Goal: Task Accomplishment & Management: Manage account settings

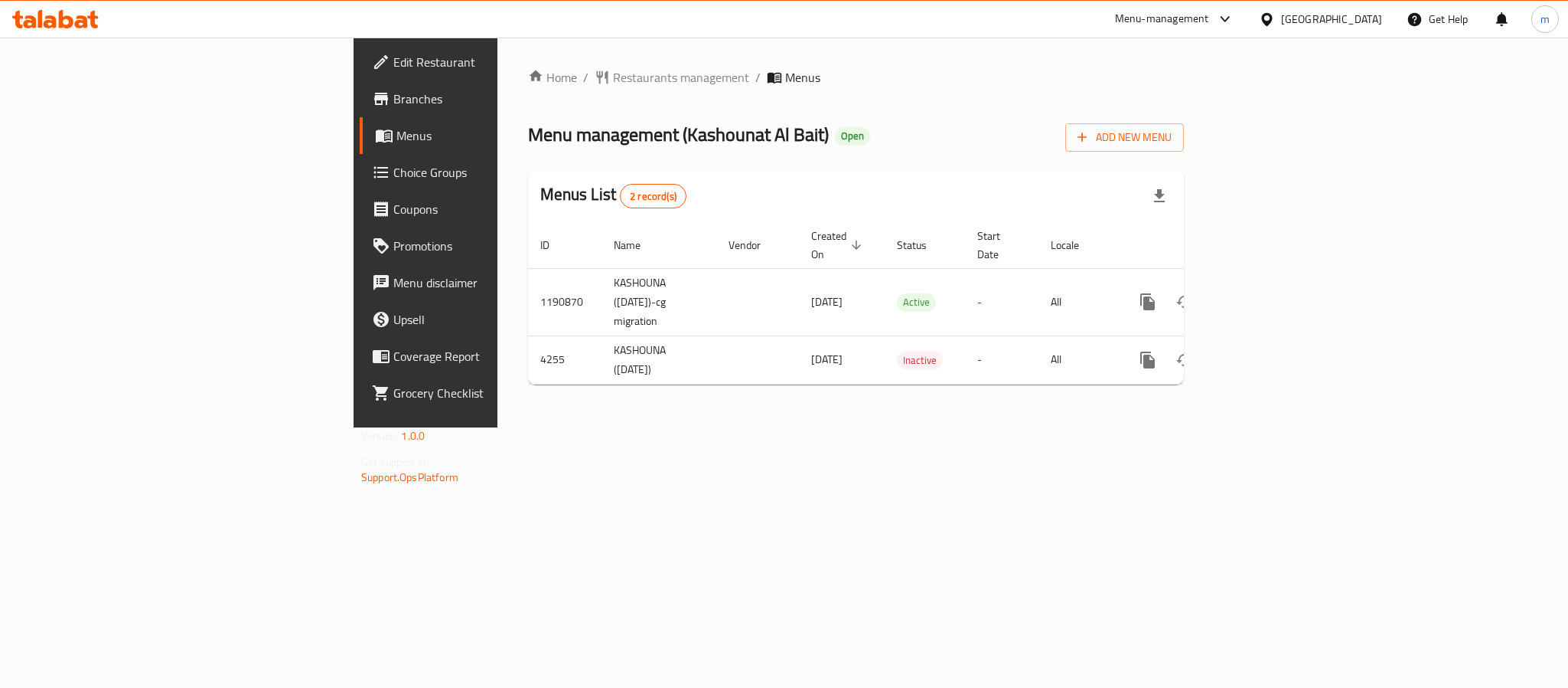
click at [102, 28] on div at bounding box center [55, 19] width 111 height 31
click at [92, 18] on icon at bounding box center [92, 19] width 11 height 17
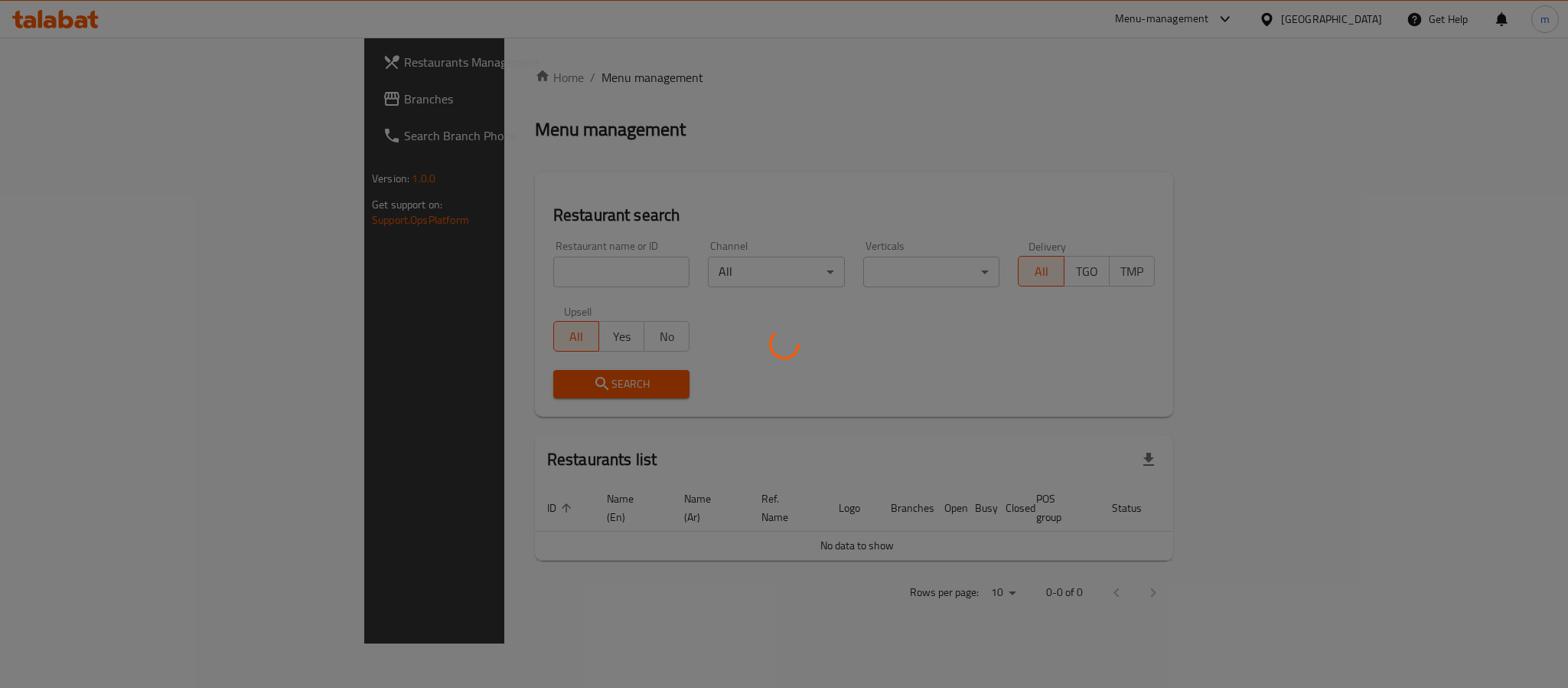
click at [111, 103] on div at bounding box center [784, 344] width 1568 height 688
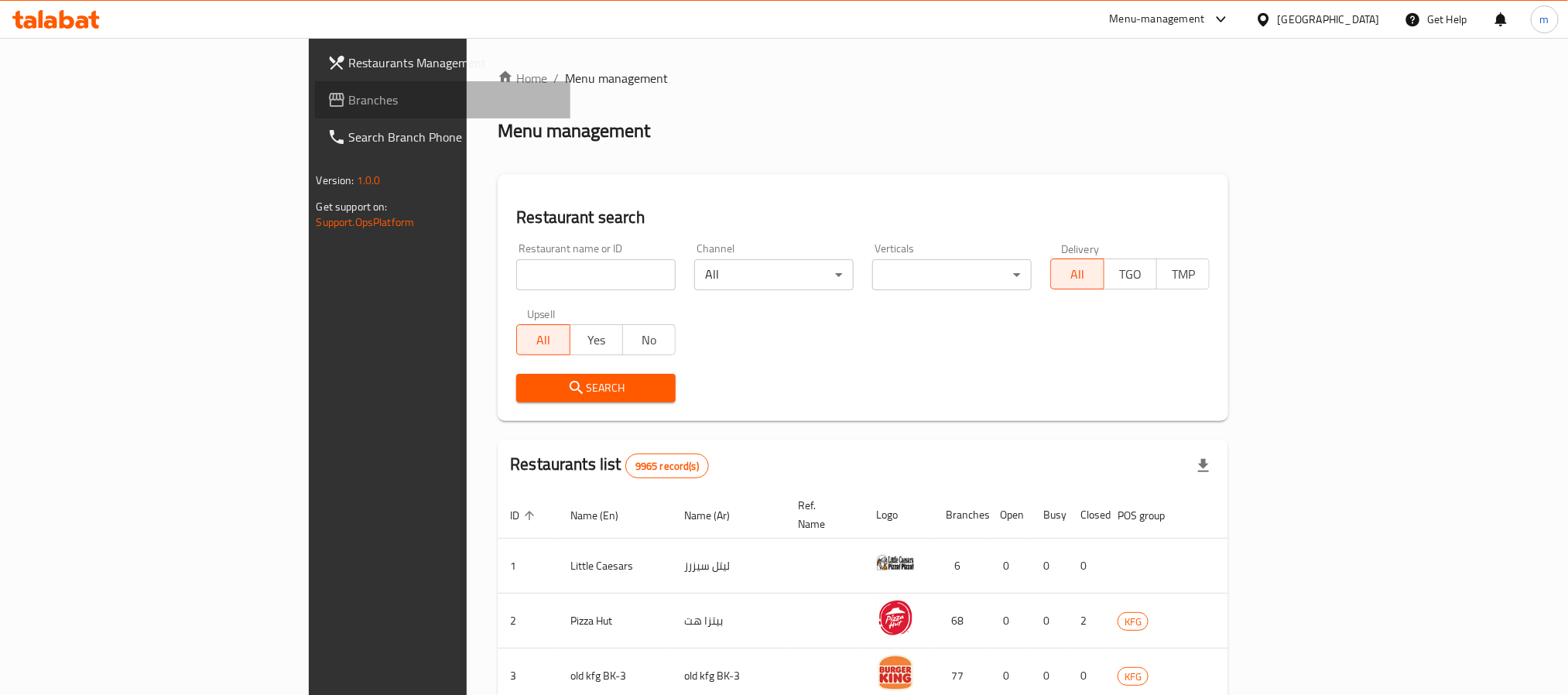
click at [349, 104] on span "Branches" at bounding box center [453, 99] width 209 height 19
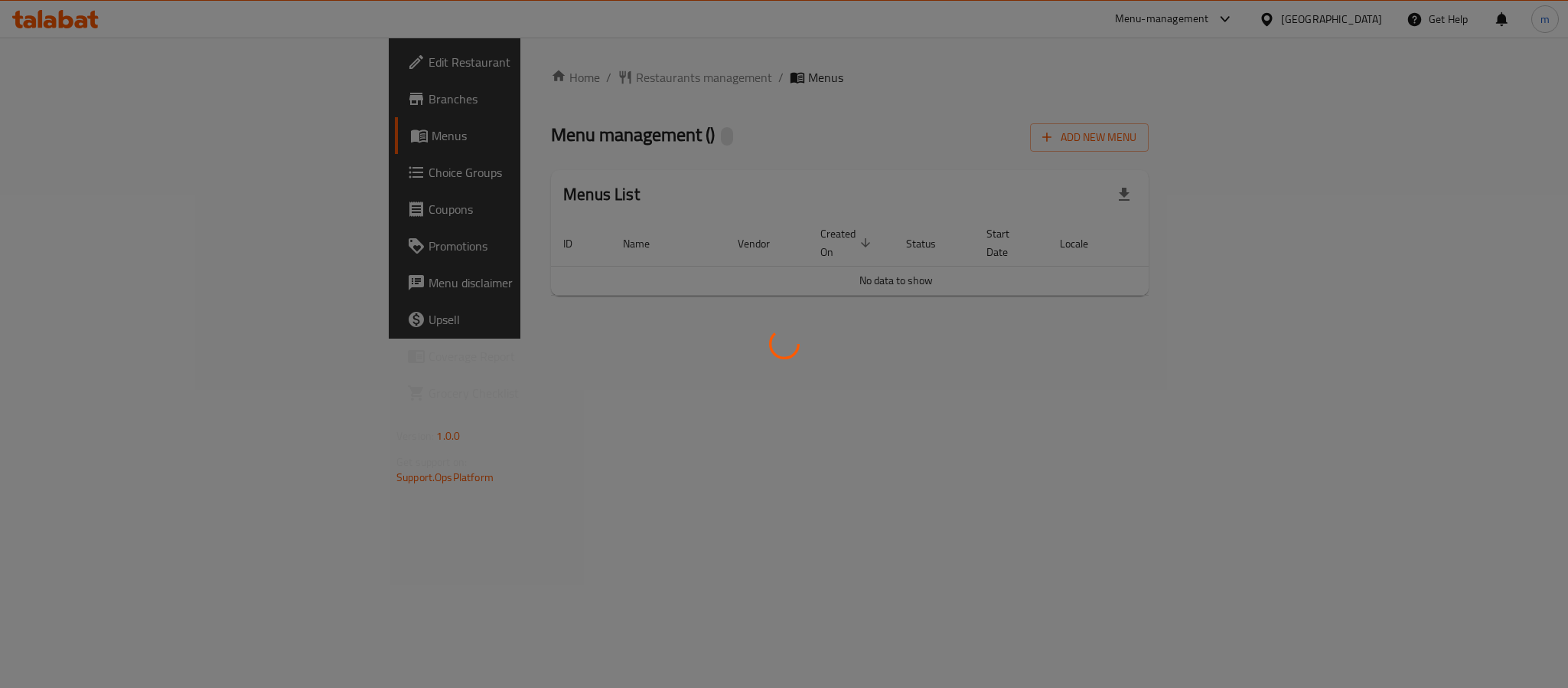
click at [1230, 396] on div at bounding box center [784, 344] width 1568 height 688
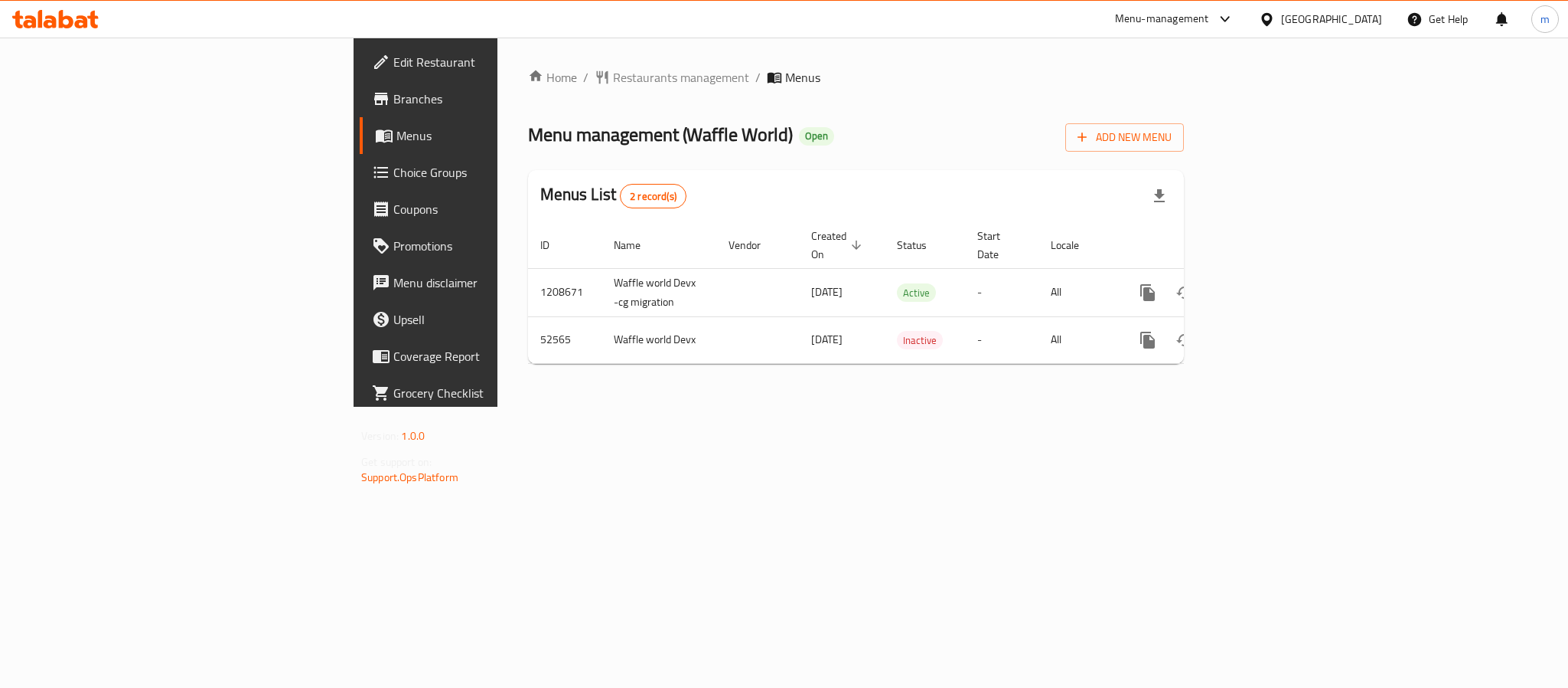
click at [393, 169] on span "Choice Groups" at bounding box center [498, 172] width 209 height 18
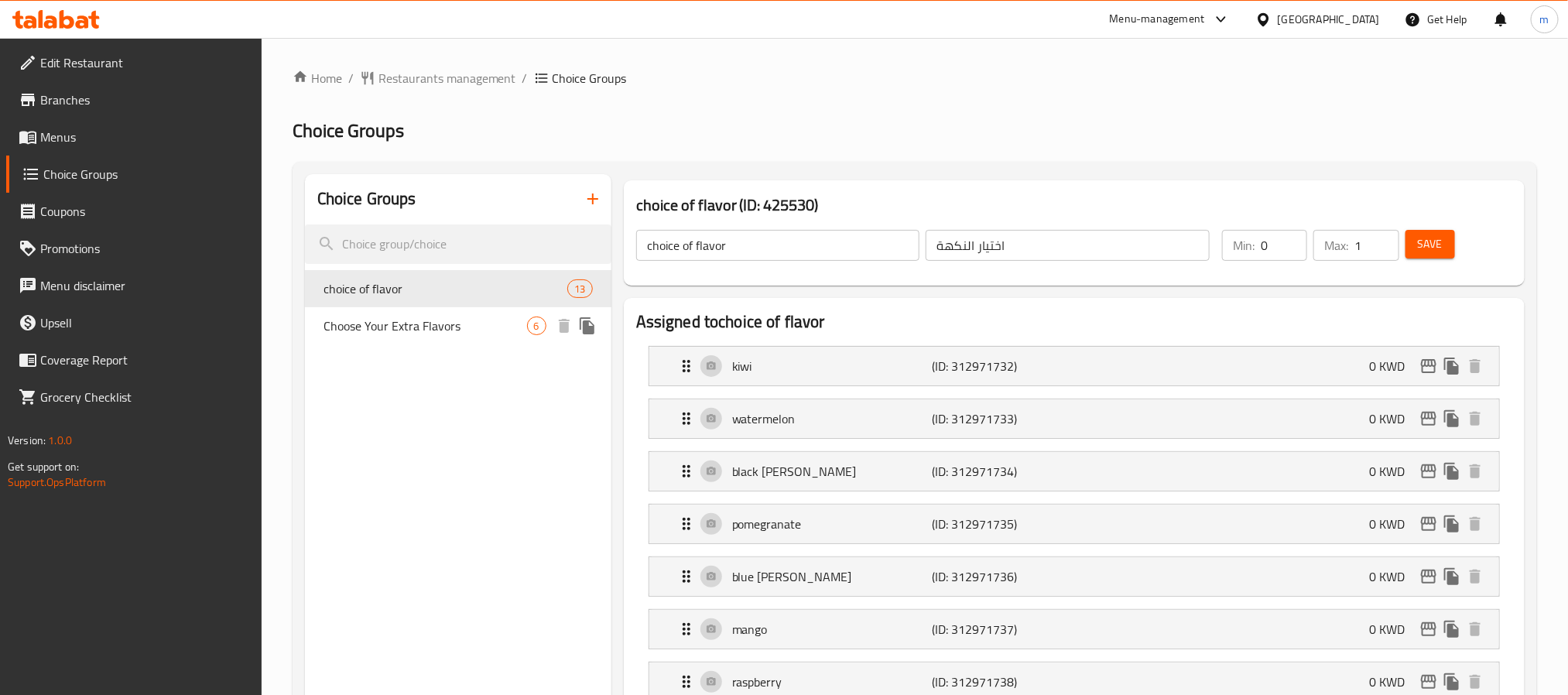
click at [418, 317] on span "Choose Your Extra Flavors" at bounding box center [425, 326] width 204 height 19
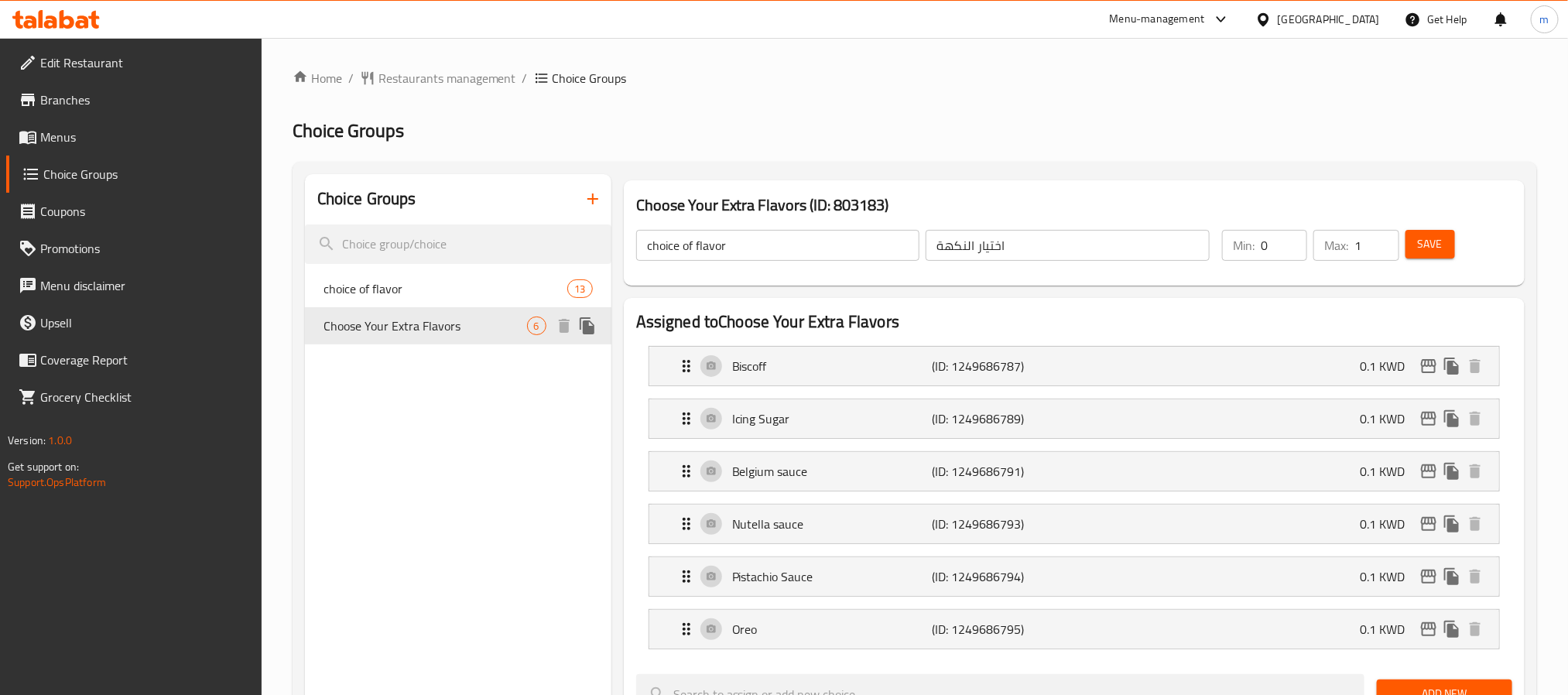
type input "Choose Your Extra Flavors"
type input "اختر النكهات الإضافية"
click at [79, 24] on icon at bounding box center [82, 21] width 13 height 13
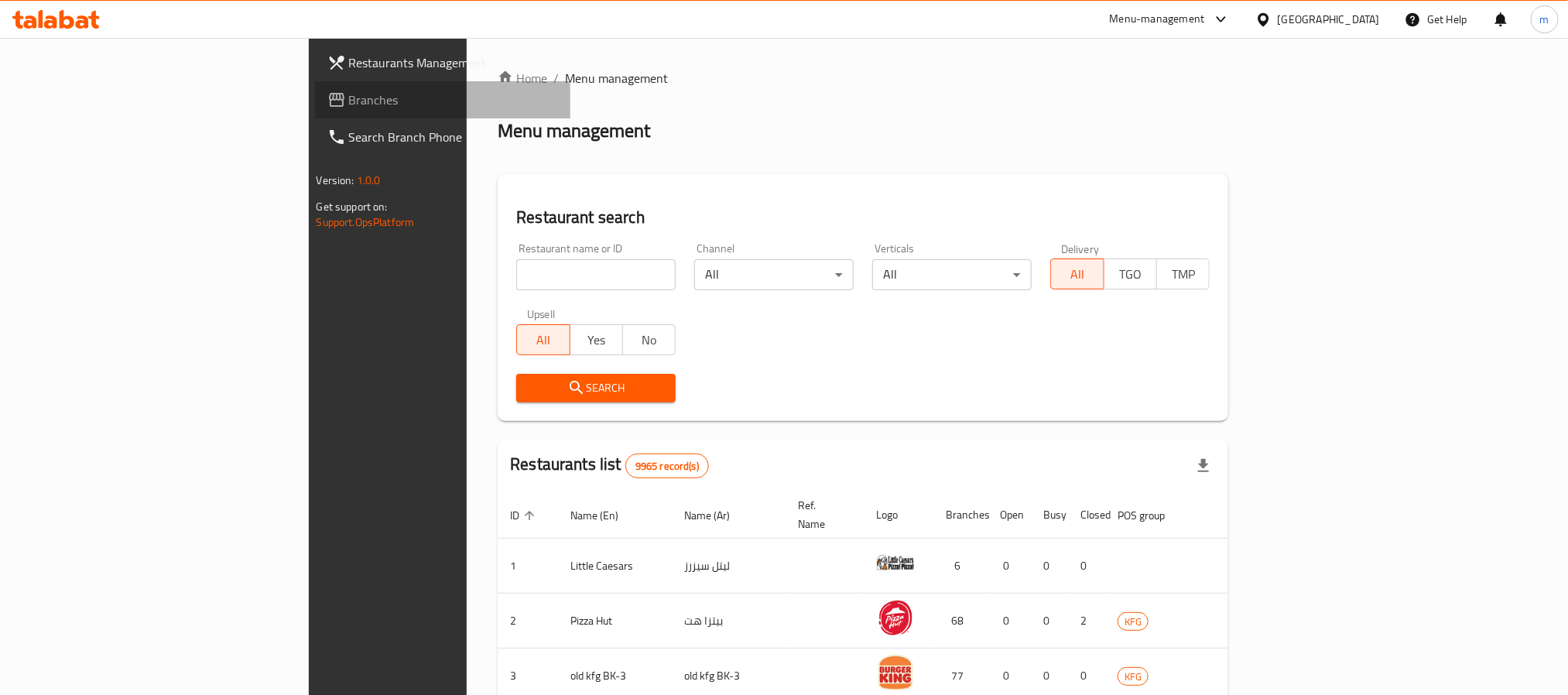
click at [349, 100] on span "Branches" at bounding box center [453, 99] width 209 height 19
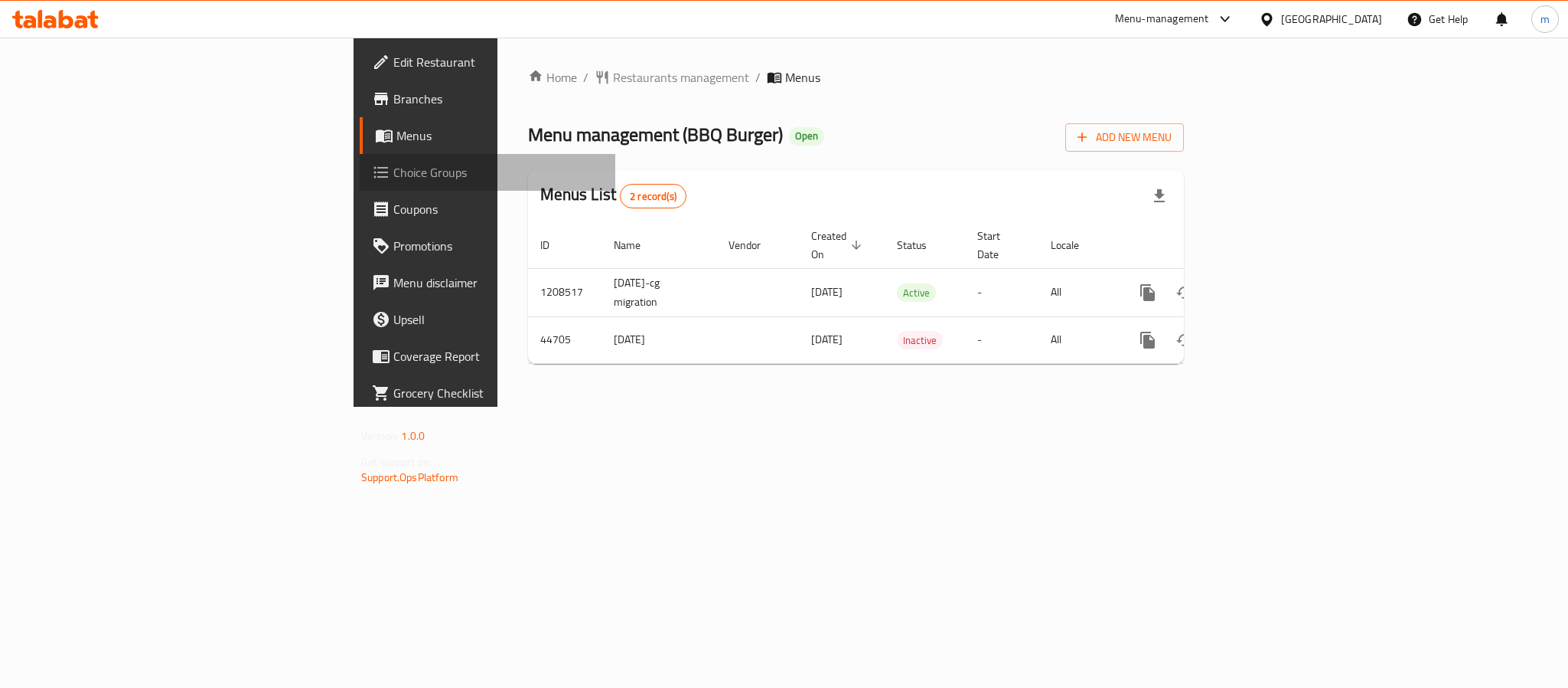
click at [393, 177] on span "Choice Groups" at bounding box center [498, 172] width 209 height 18
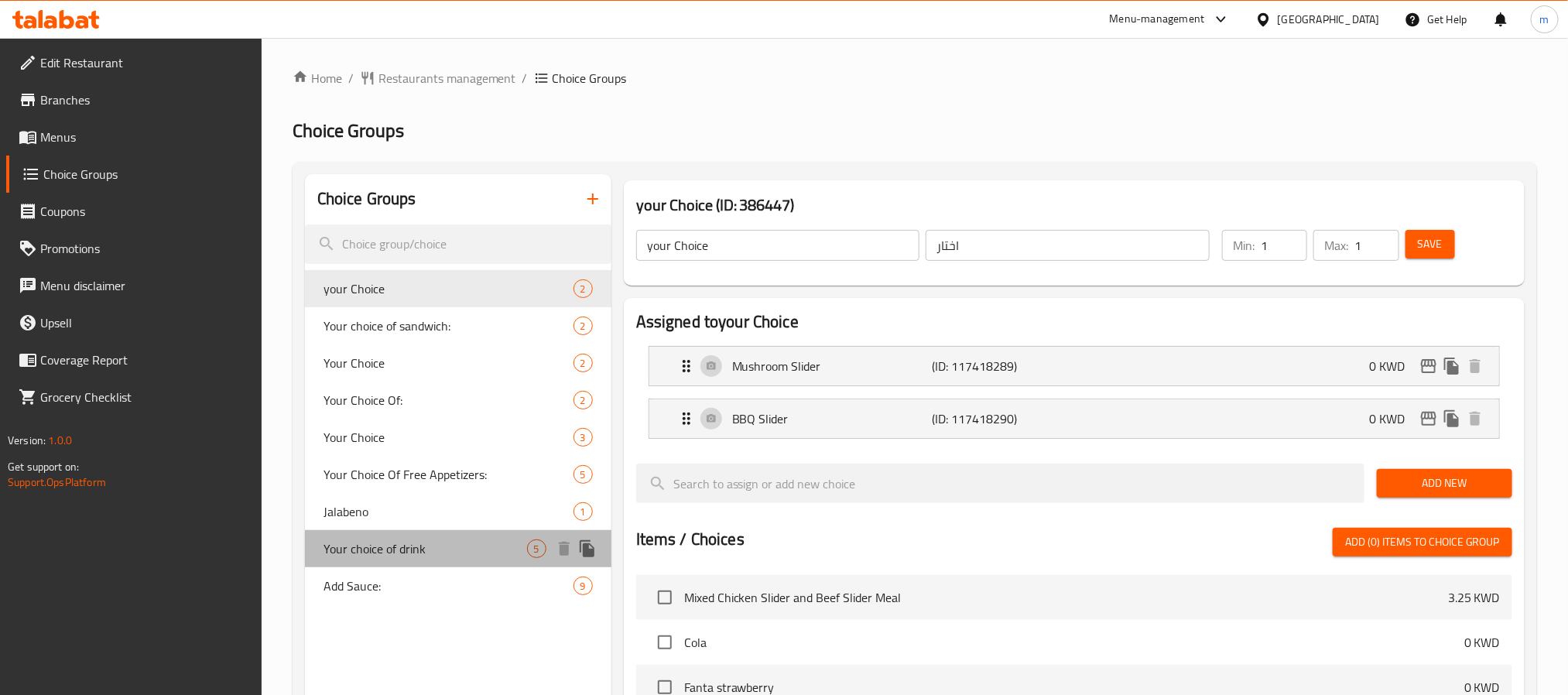
click at [422, 555] on span "Your choice of drink" at bounding box center [425, 548] width 204 height 19
type input "Your choice of drink"
type input "اختيارك من المشروب"
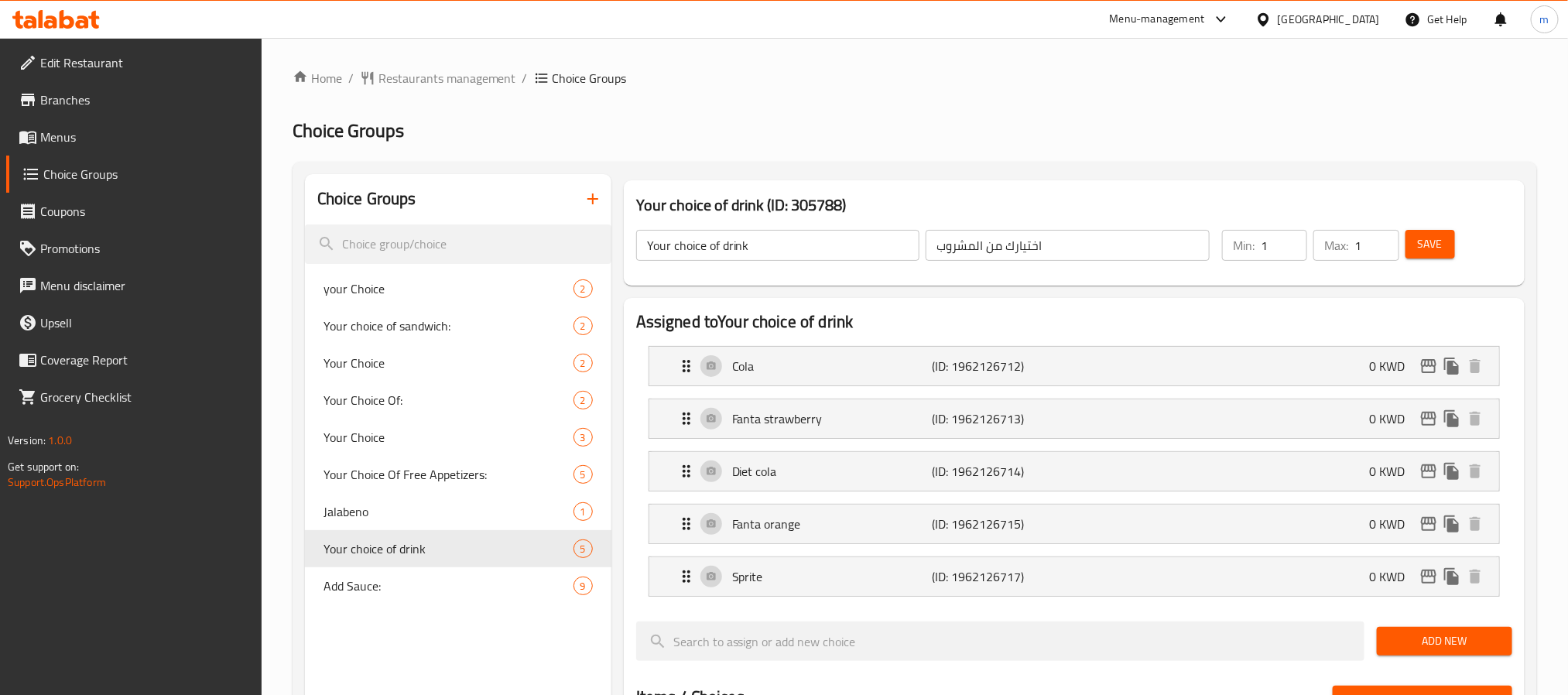
click at [45, 28] on div at bounding box center [57, 19] width 88 height 19
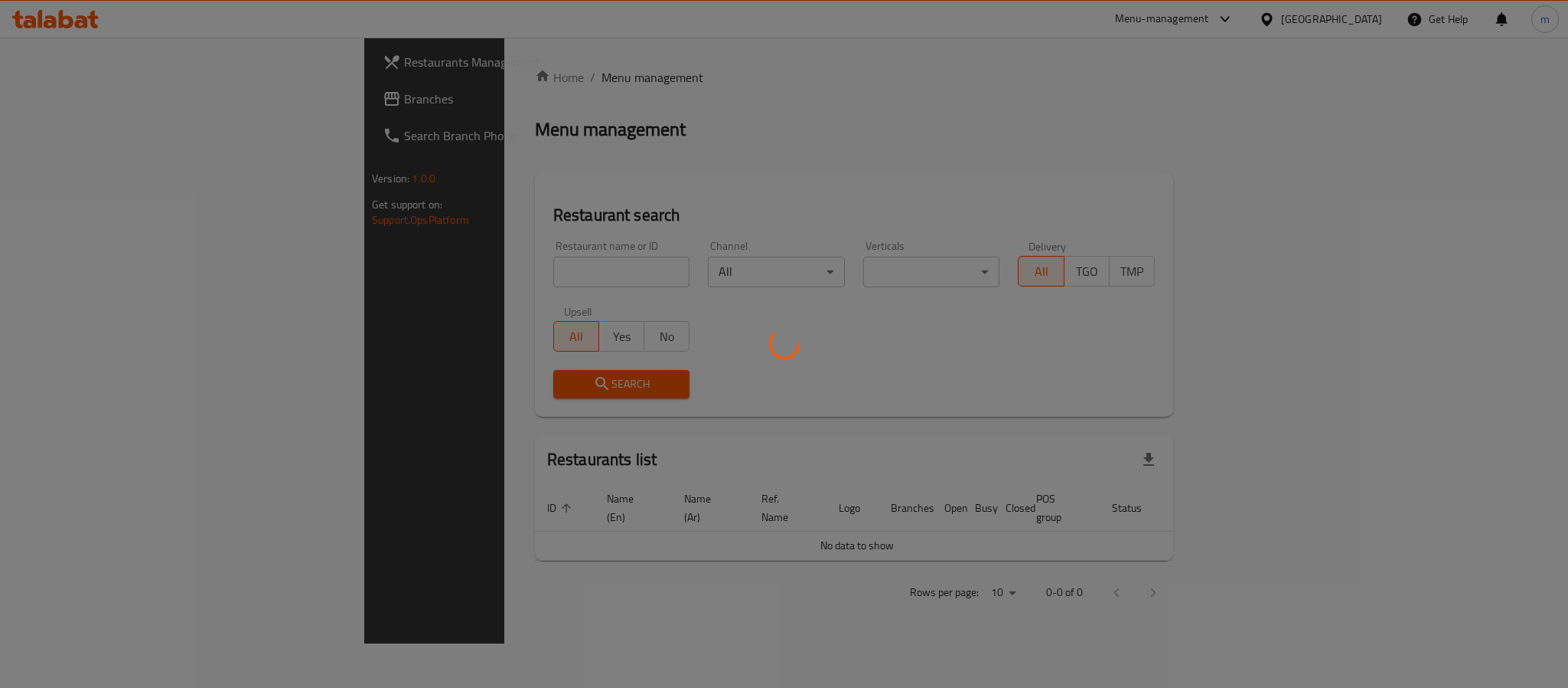
click at [444, 258] on div at bounding box center [784, 344] width 1568 height 688
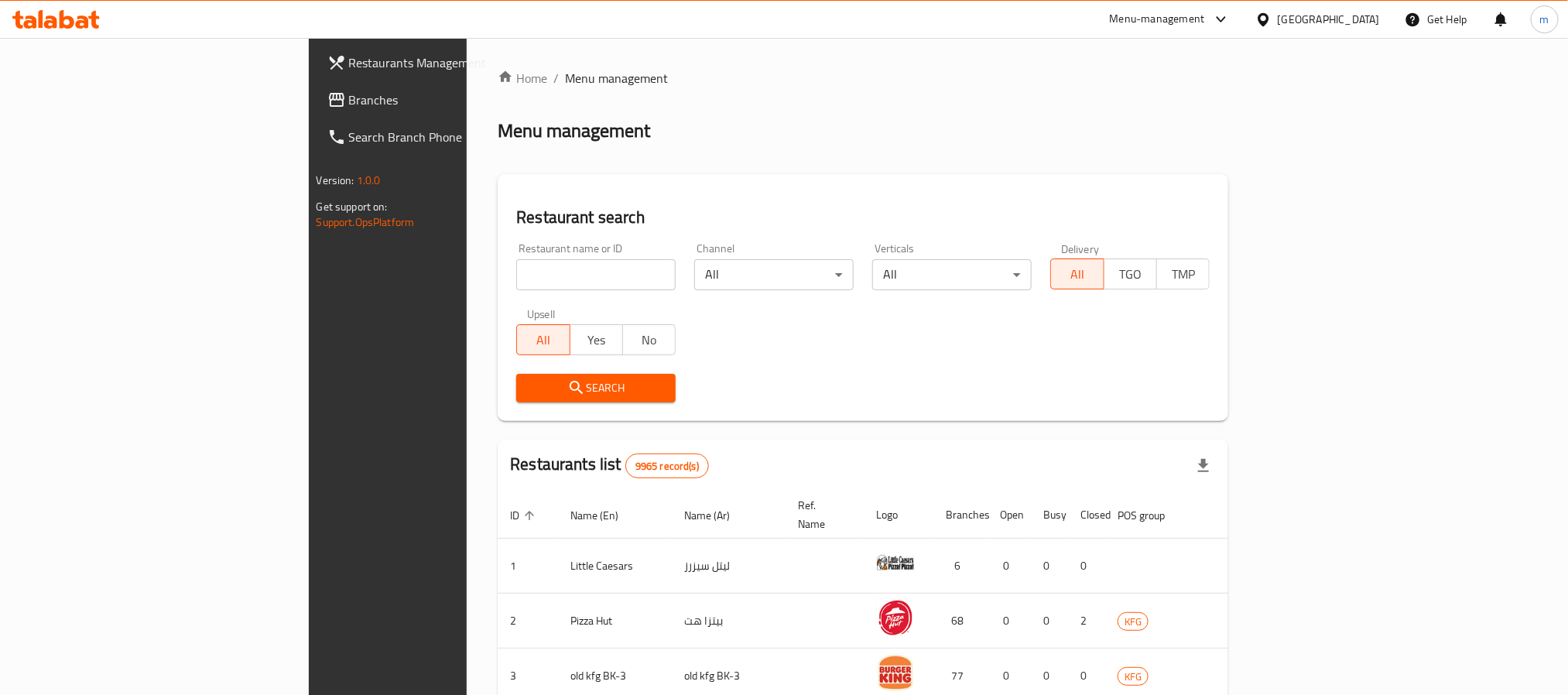
click at [349, 105] on span "Branches" at bounding box center [453, 99] width 209 height 19
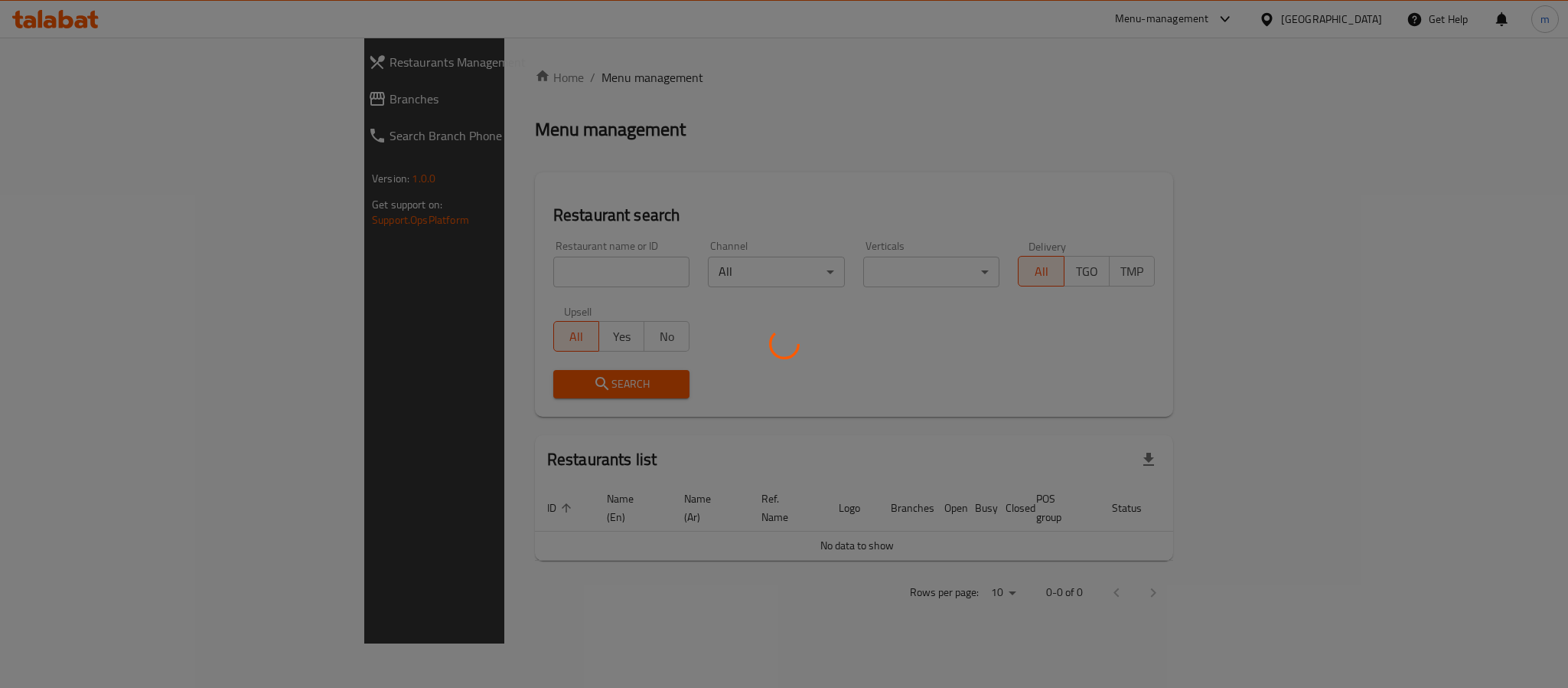
click at [434, 265] on div at bounding box center [784, 344] width 1568 height 688
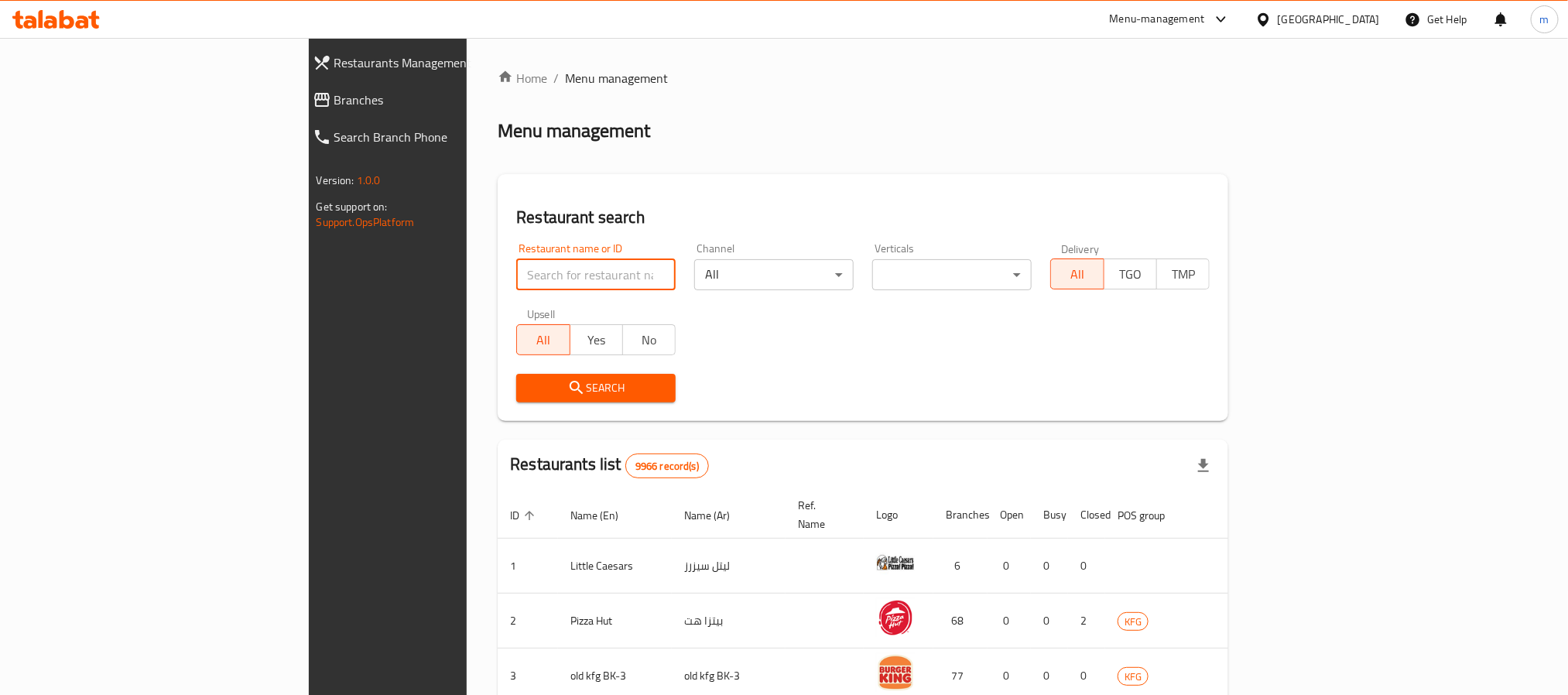
click at [516, 268] on input "search" at bounding box center [596, 275] width 160 height 31
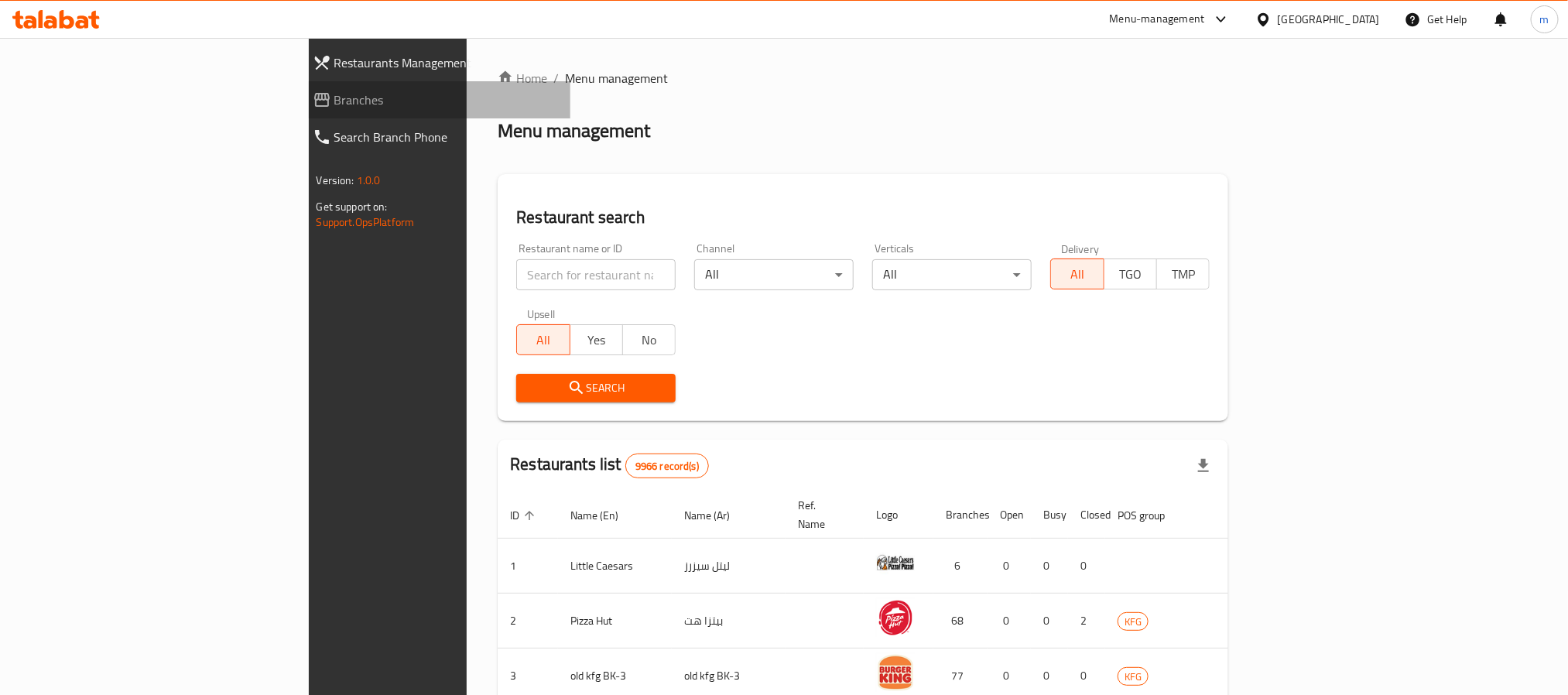
click at [334, 97] on span "Branches" at bounding box center [446, 99] width 223 height 19
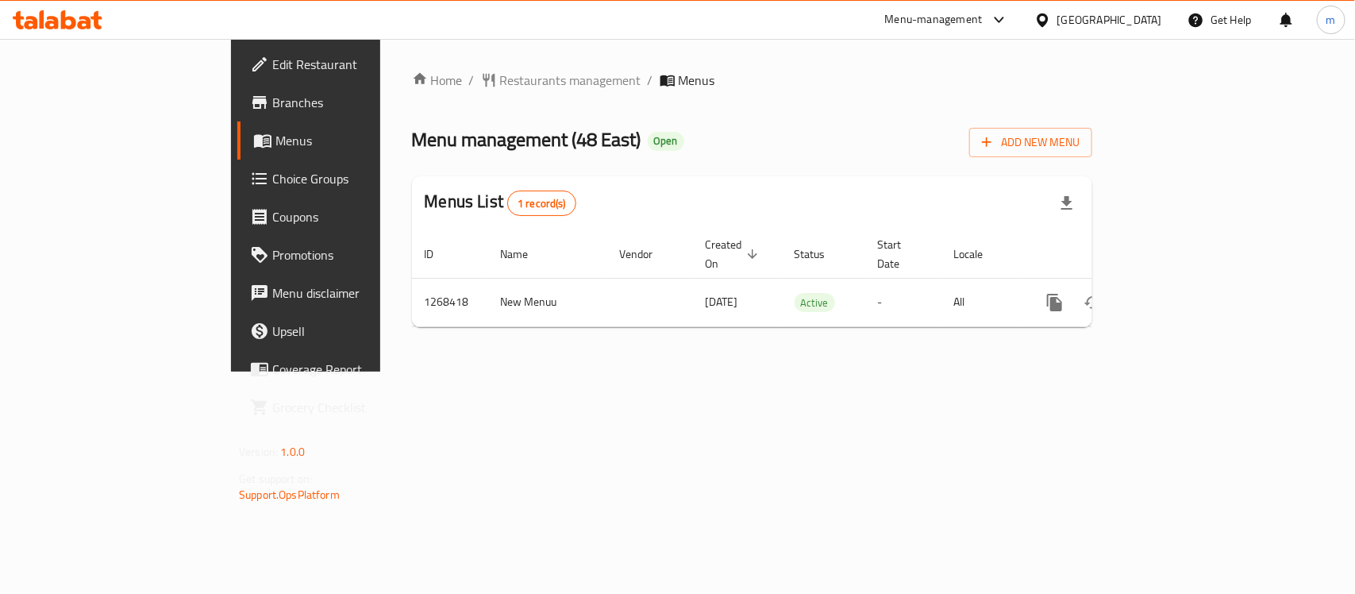
click at [92, 17] on icon at bounding box center [95, 20] width 11 height 18
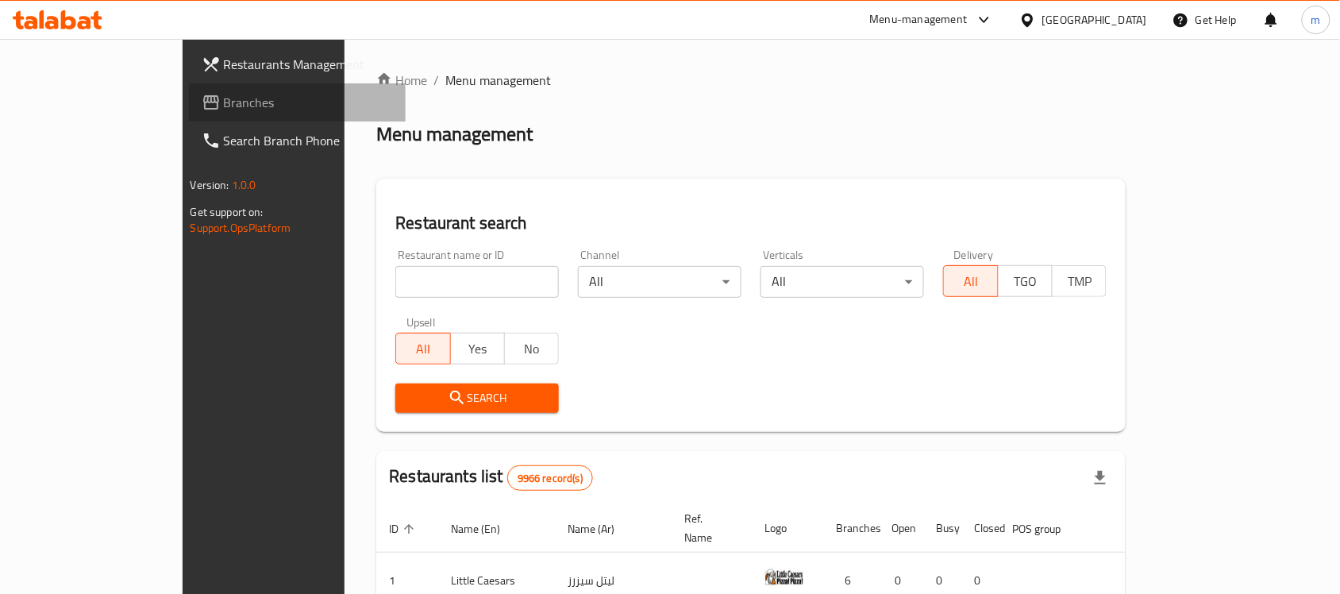
click at [224, 108] on span "Branches" at bounding box center [309, 102] width 170 height 19
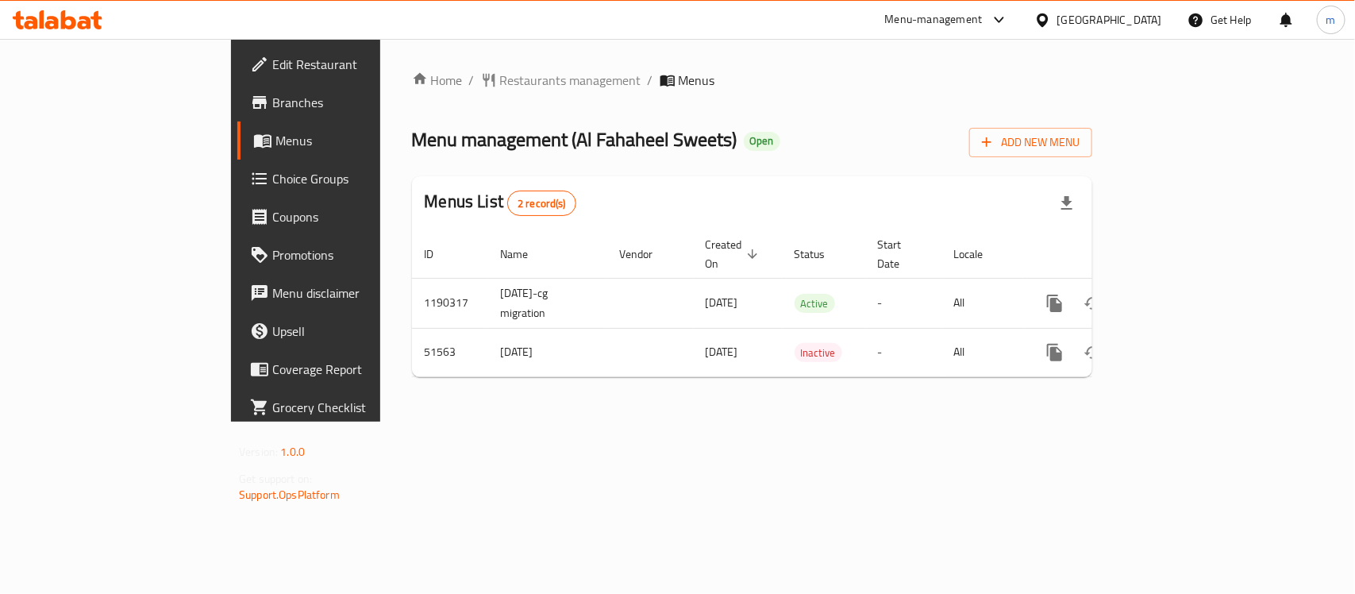
click at [89, 18] on icon at bounding box center [84, 22] width 13 height 13
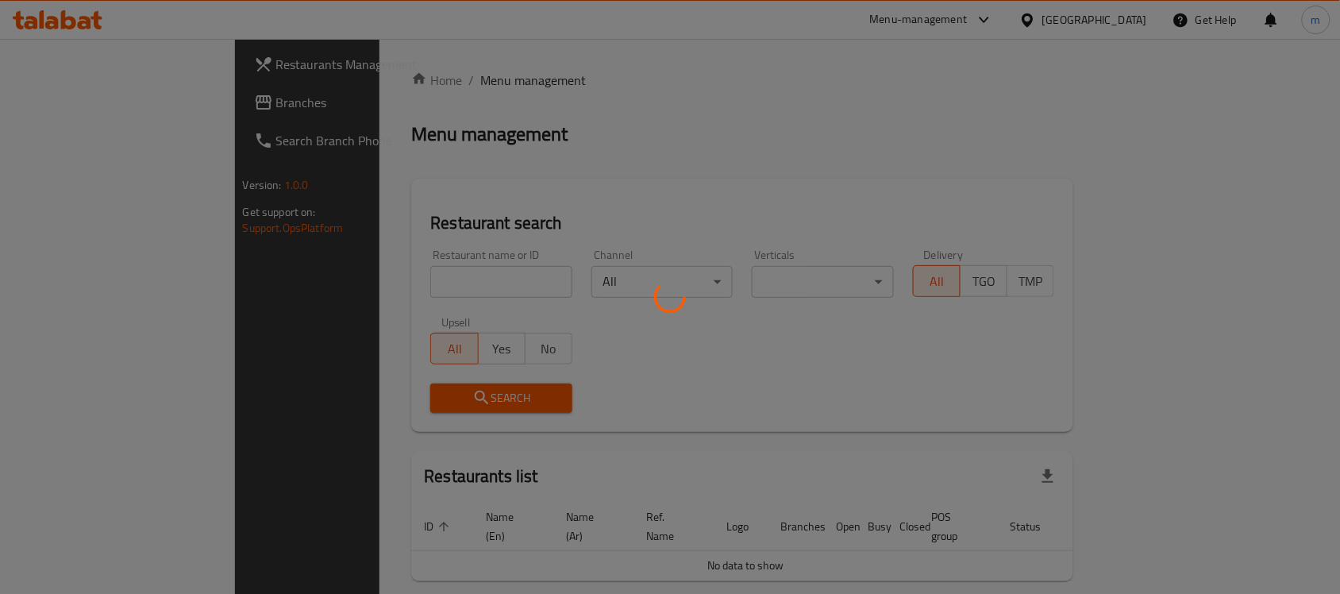
click at [337, 275] on div at bounding box center [670, 297] width 1340 height 594
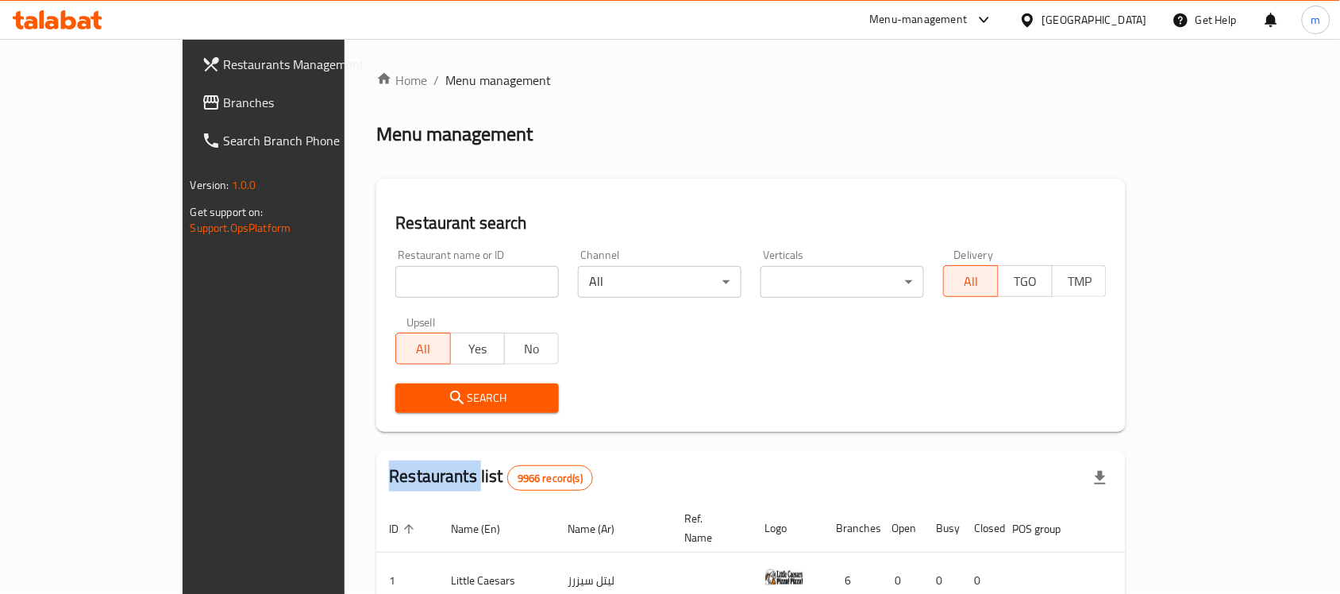
click at [337, 275] on div at bounding box center [670, 297] width 1340 height 594
click at [376, 275] on div "Home / Menu management Menu management Restaurant search Restaurant name or ID …" at bounding box center [750, 543] width 749 height 945
click at [395, 275] on input "search" at bounding box center [477, 282] width 164 height 32
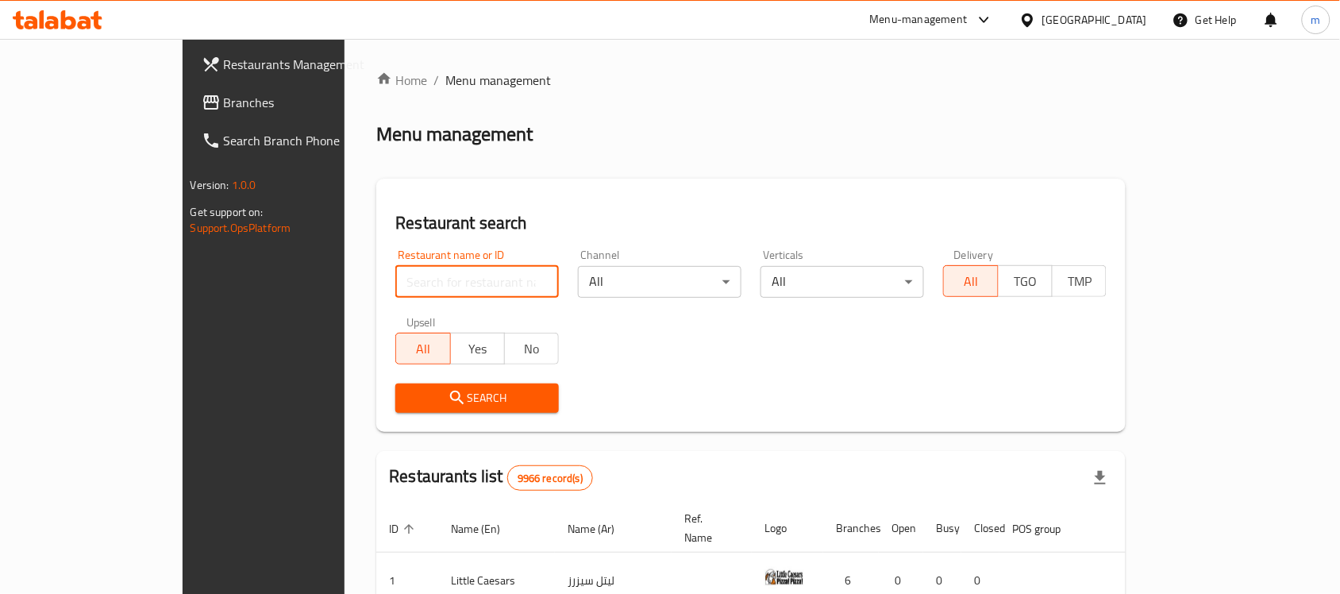
paste input "25749"
type input "25749"
click at [408, 398] on span "Search" at bounding box center [477, 398] width 138 height 20
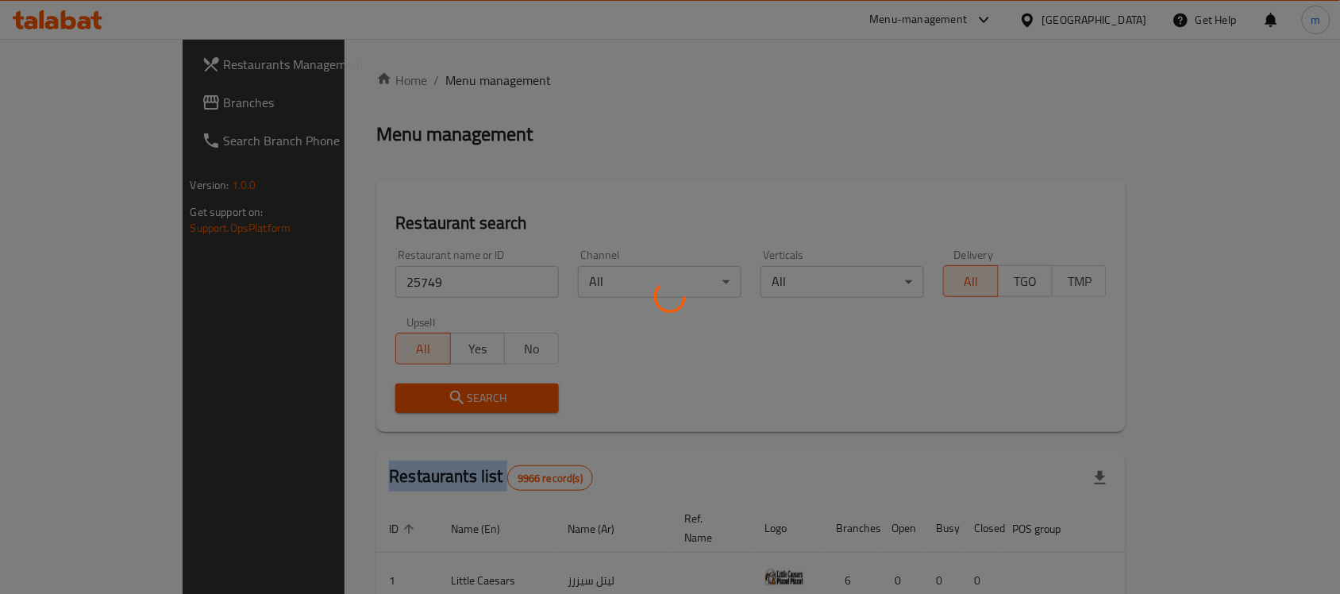
click at [406, 398] on div at bounding box center [670, 297] width 1340 height 594
click at [406, 398] on div "Home / Menu management Menu management Restaurant search Restaurant name or ID …" at bounding box center [750, 543] width 749 height 945
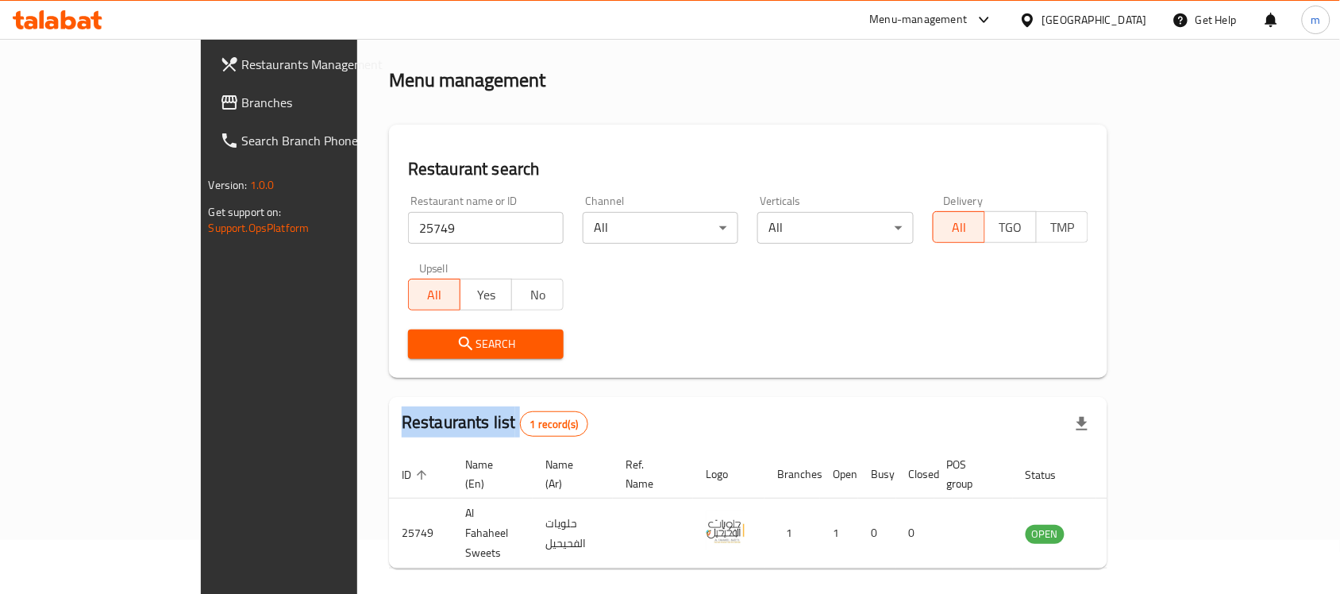
scroll to position [83, 0]
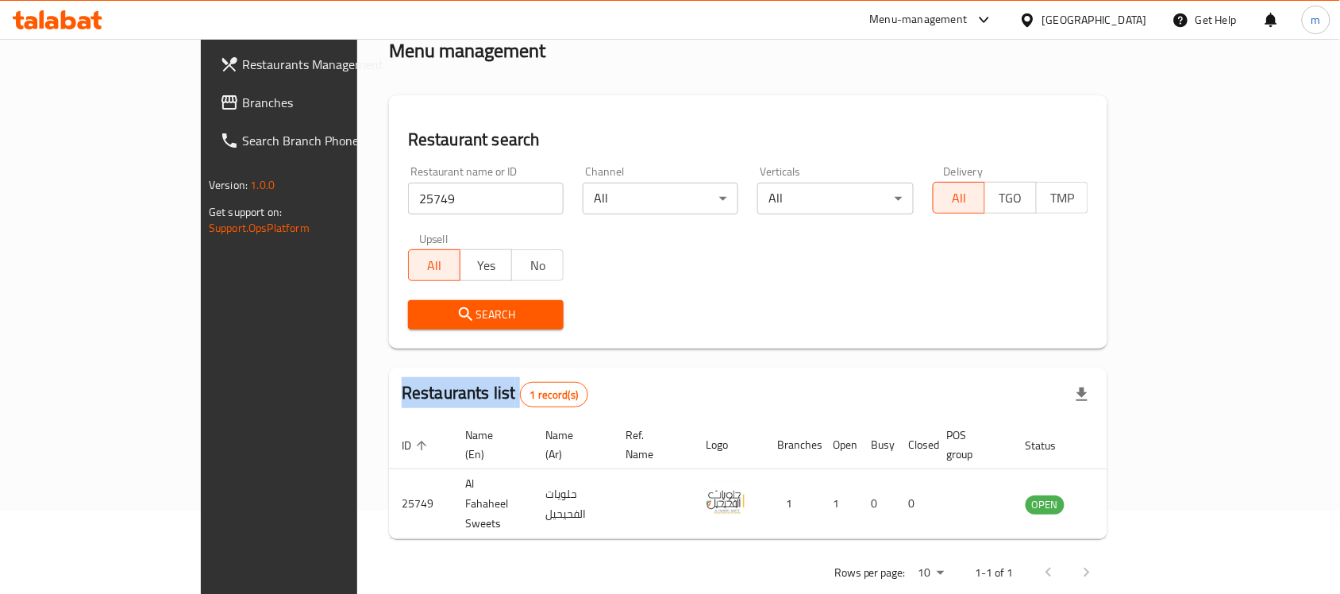
click at [37, 17] on icon at bounding box center [58, 19] width 90 height 19
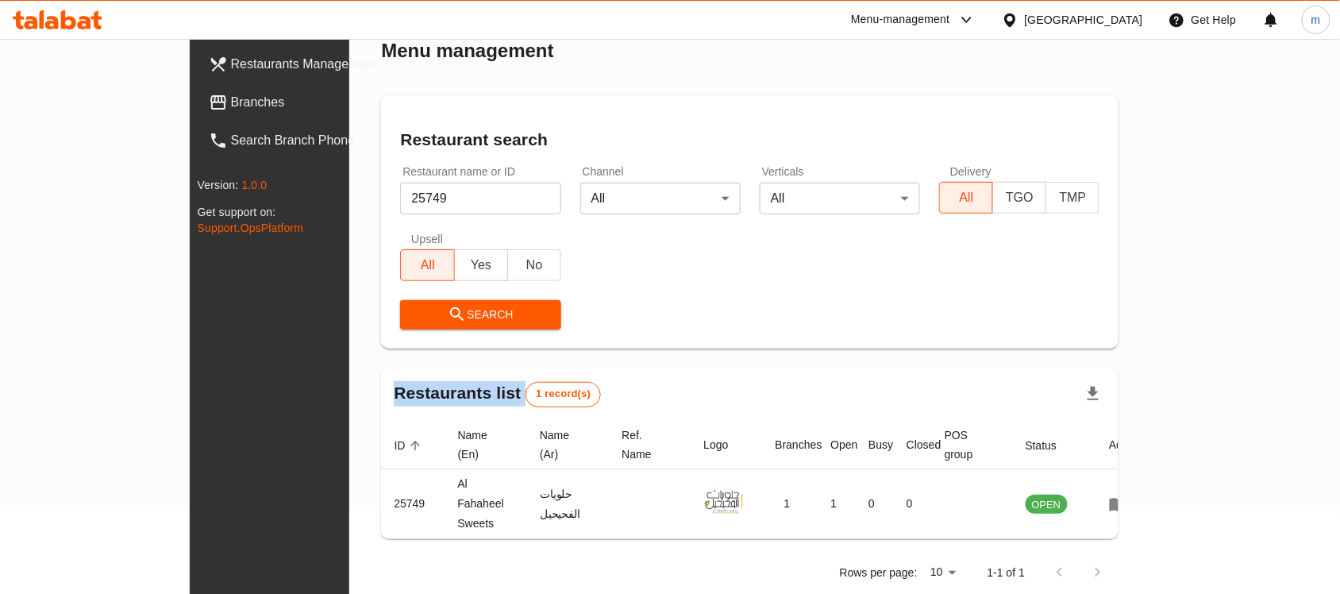
scroll to position [82, 0]
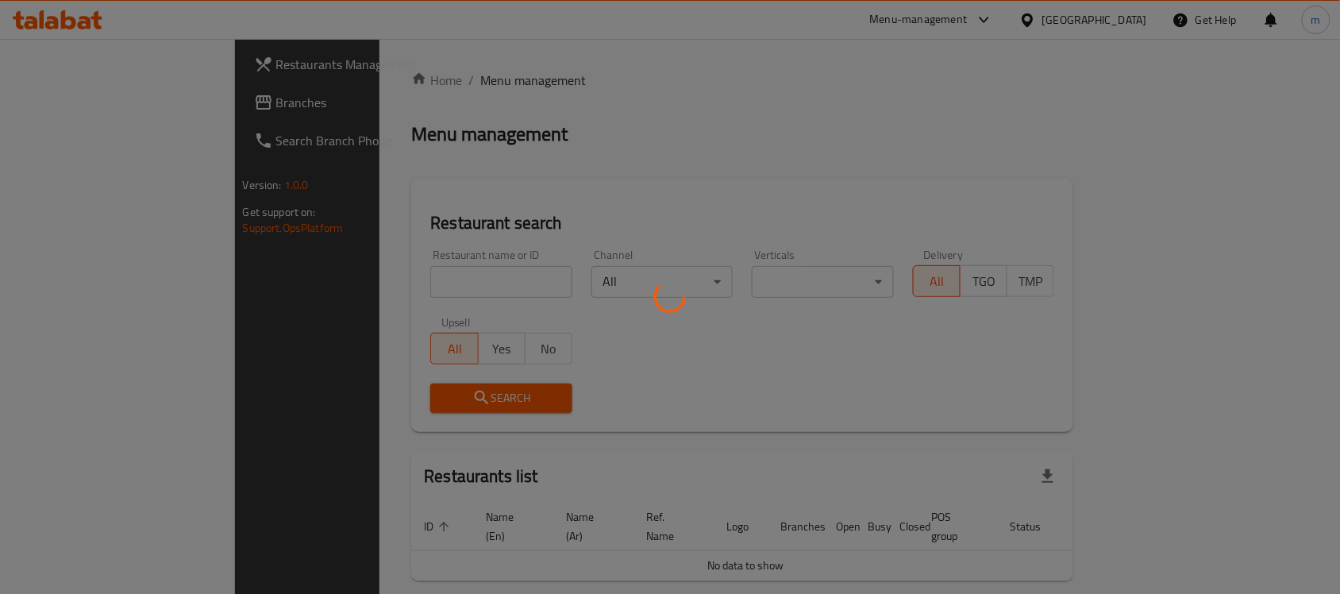
click at [57, 18] on div at bounding box center [670, 297] width 1340 height 594
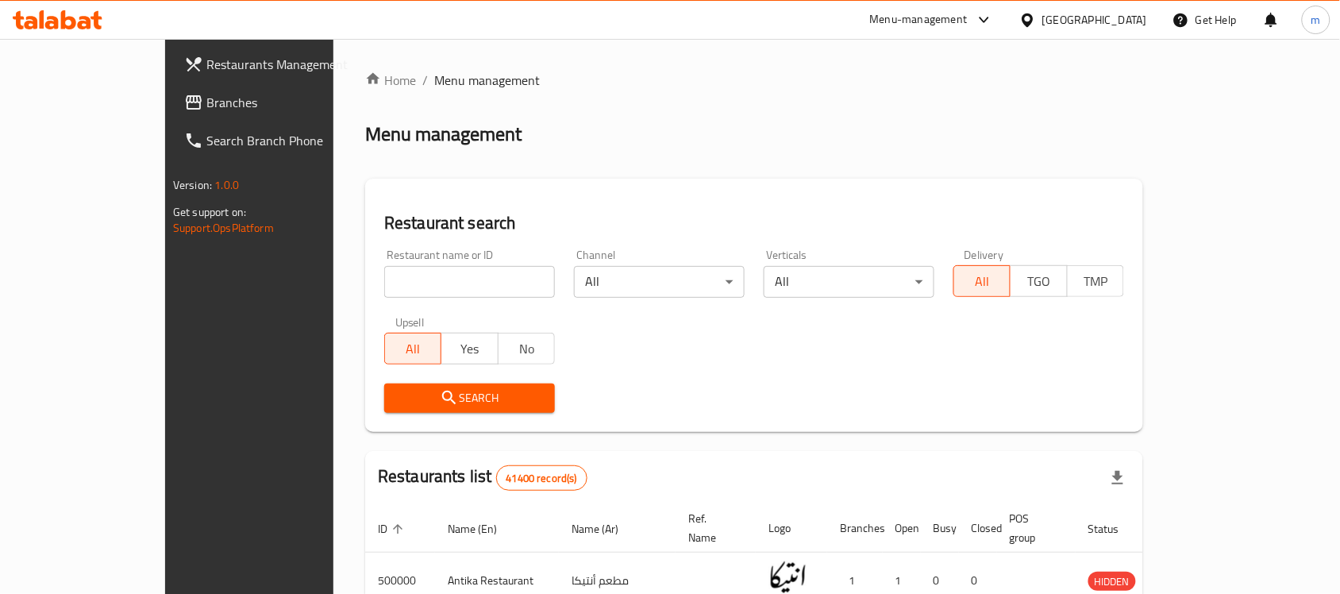
click at [57, 18] on icon at bounding box center [51, 22] width 13 height 13
click at [171, 113] on link "Branches" at bounding box center [279, 102] width 217 height 38
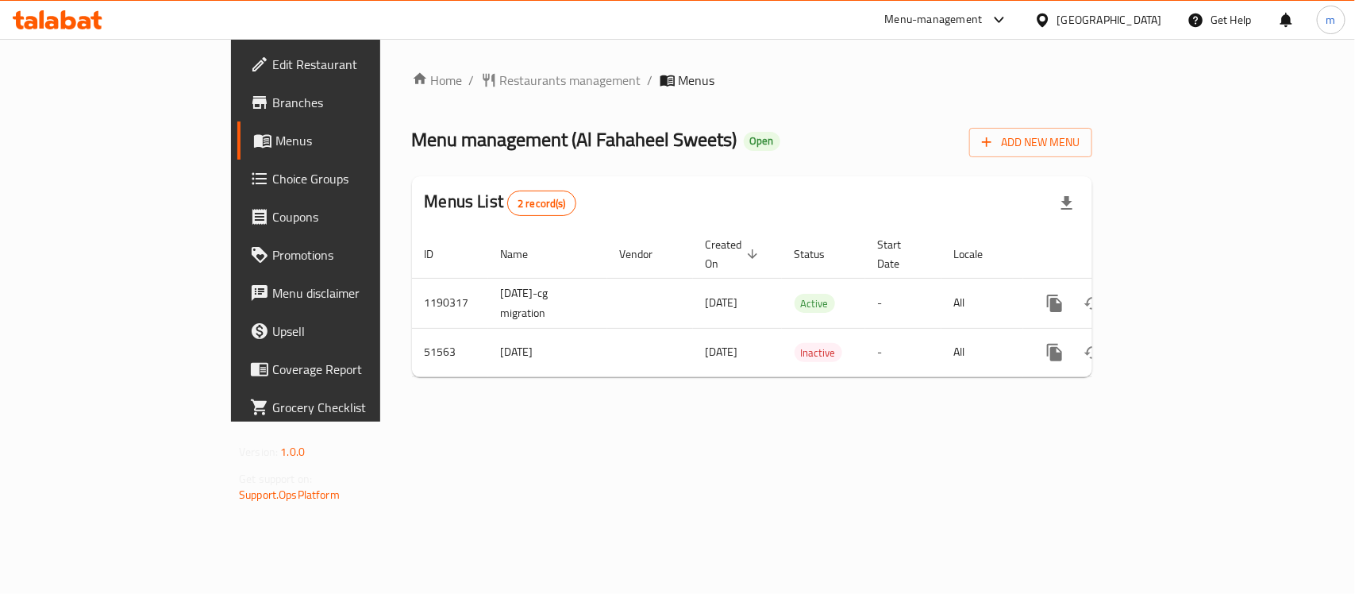
click at [58, 26] on icon at bounding box center [58, 19] width 90 height 19
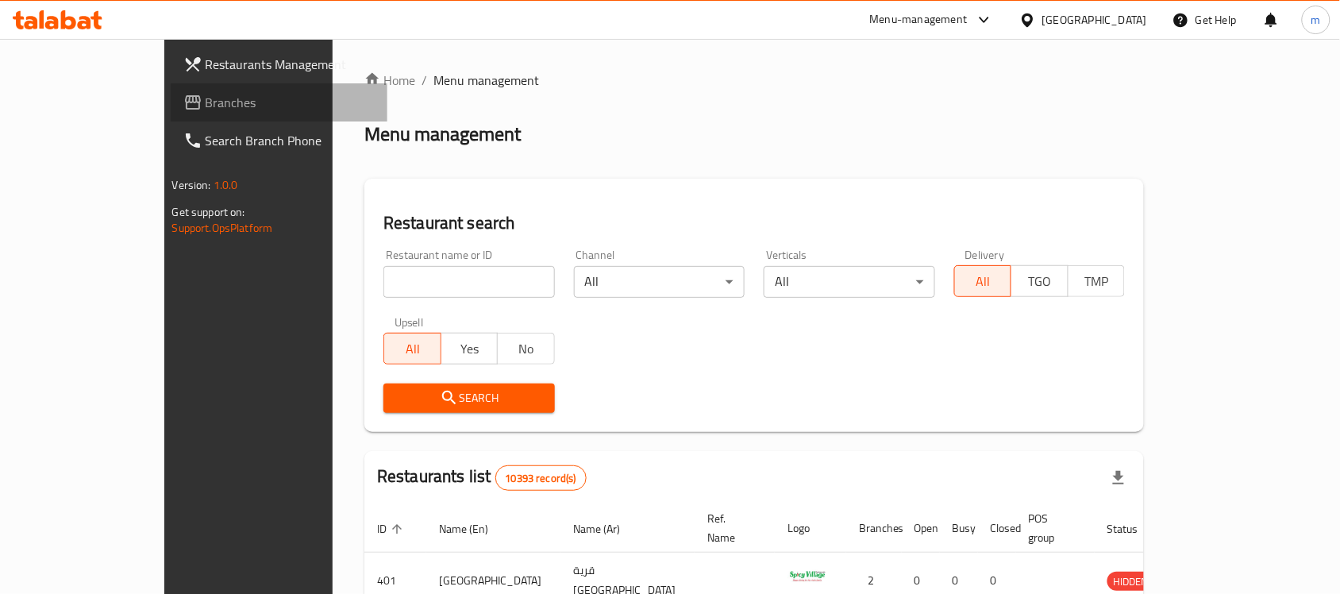
click at [206, 97] on span "Branches" at bounding box center [291, 102] width 170 height 19
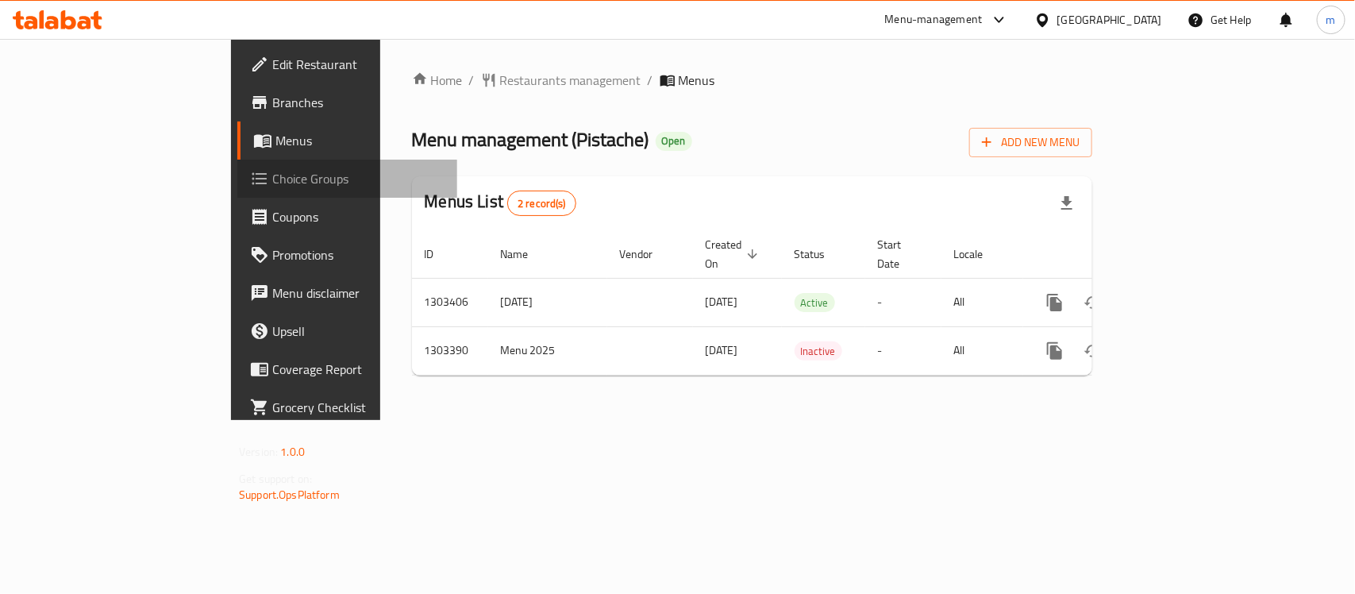
click at [272, 179] on span "Choice Groups" at bounding box center [358, 178] width 172 height 19
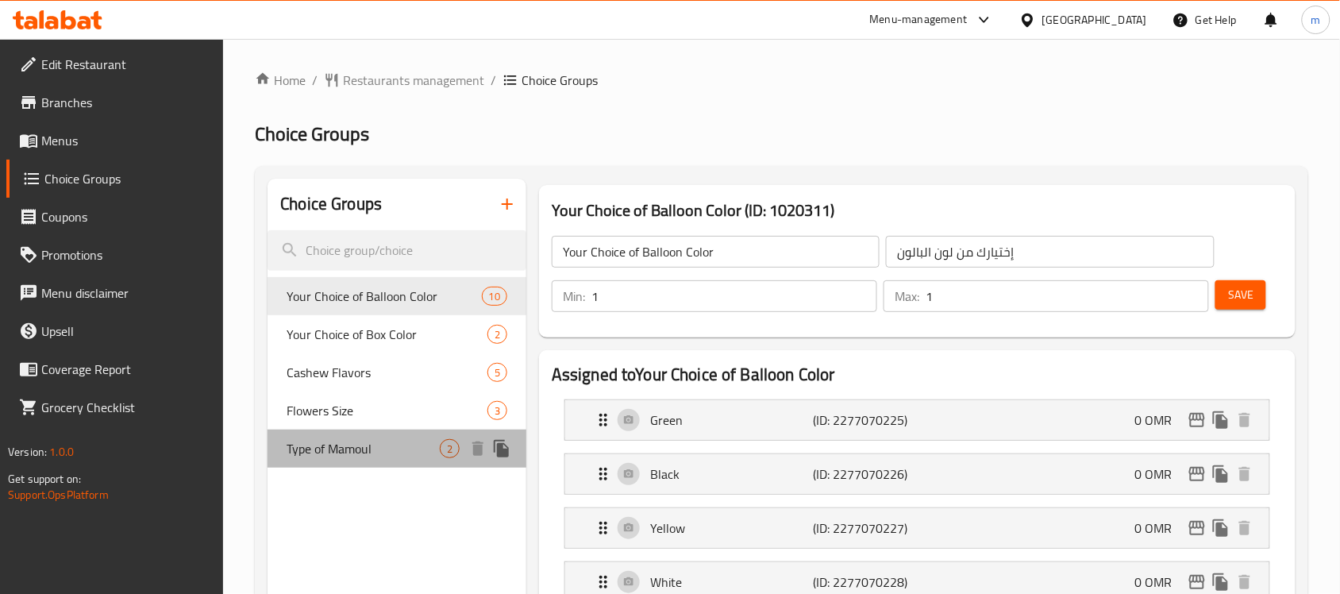
click at [393, 466] on div "Type of Mamoul 2" at bounding box center [396, 448] width 259 height 38
type input "Type of Mamoul"
type input "نوع المعمول"
type input "0"
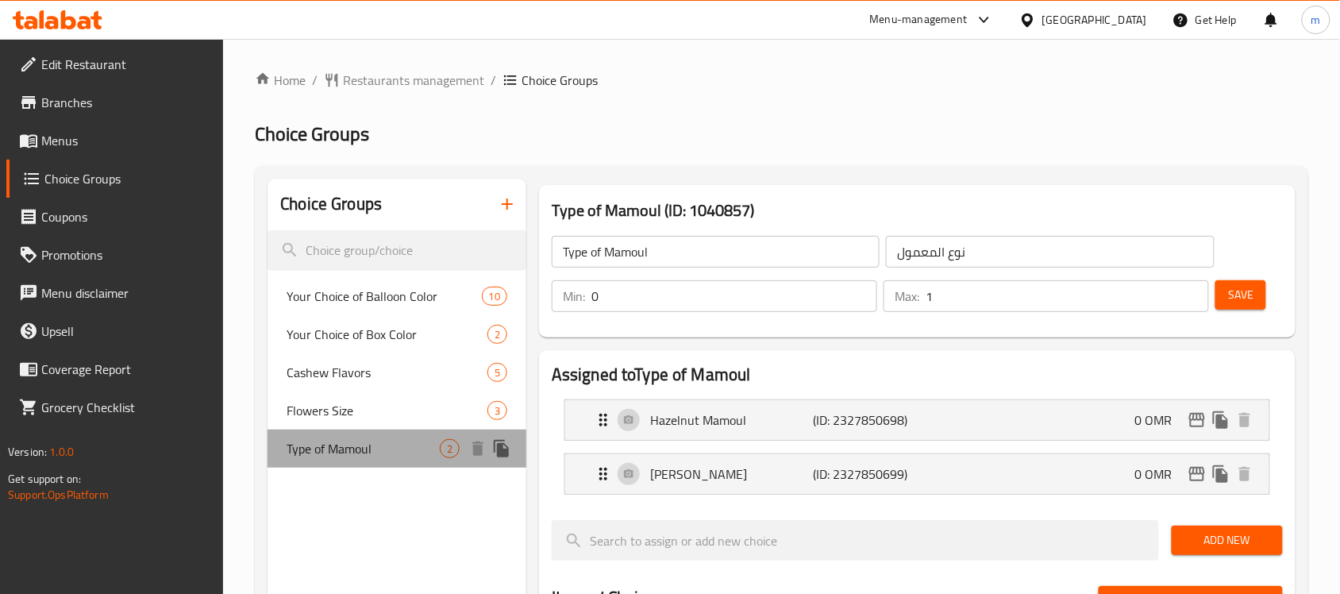
click at [387, 463] on div "Type of Mamoul 2" at bounding box center [396, 448] width 259 height 38
click at [387, 459] on div "Type of Mamoul 2" at bounding box center [396, 448] width 259 height 38
click at [74, 16] on icon at bounding box center [58, 19] width 90 height 19
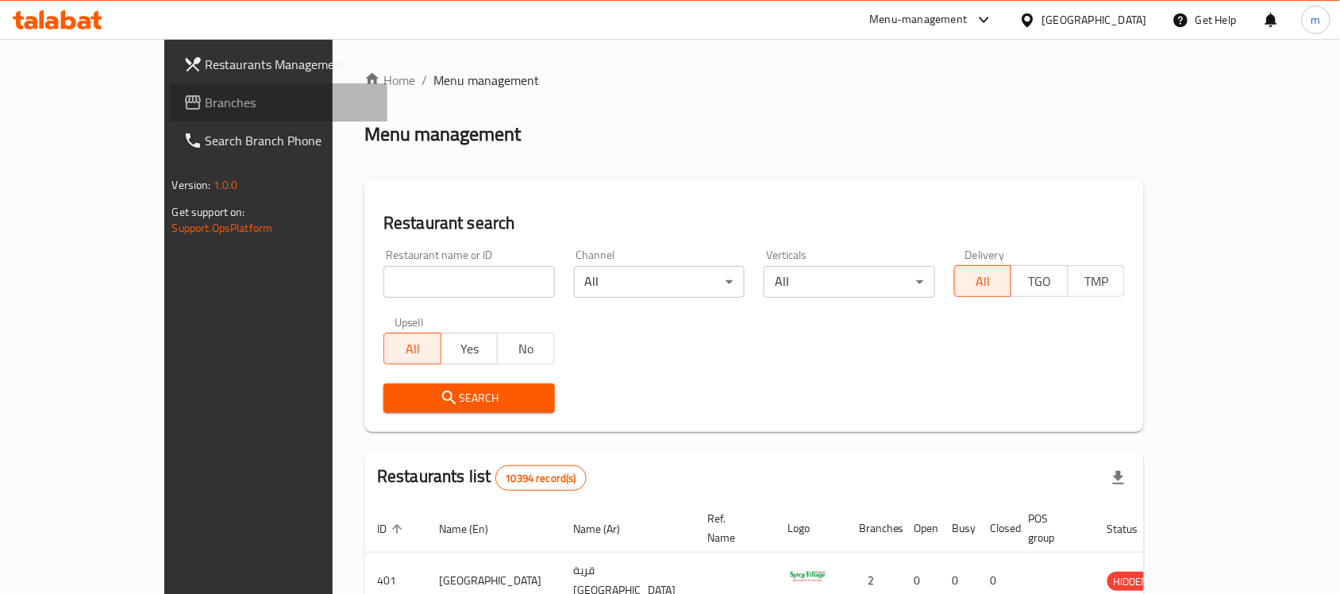
click at [206, 103] on span "Branches" at bounding box center [291, 102] width 170 height 19
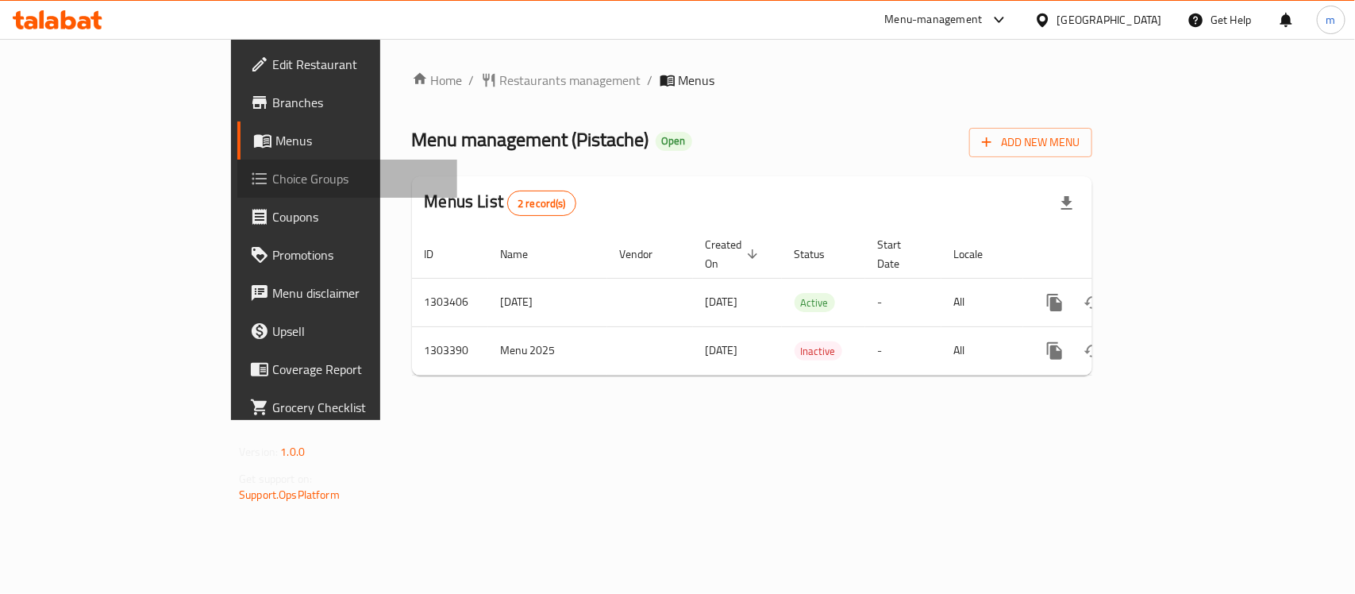
click at [237, 190] on link "Choice Groups" at bounding box center [347, 179] width 220 height 38
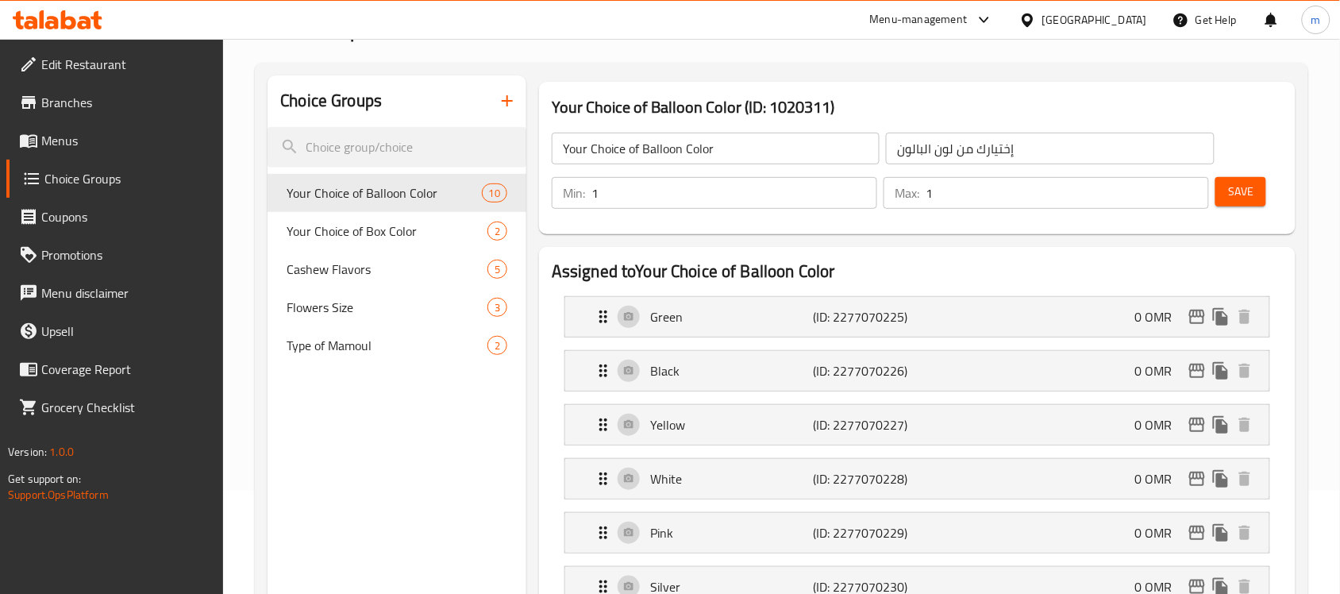
scroll to position [198, 0]
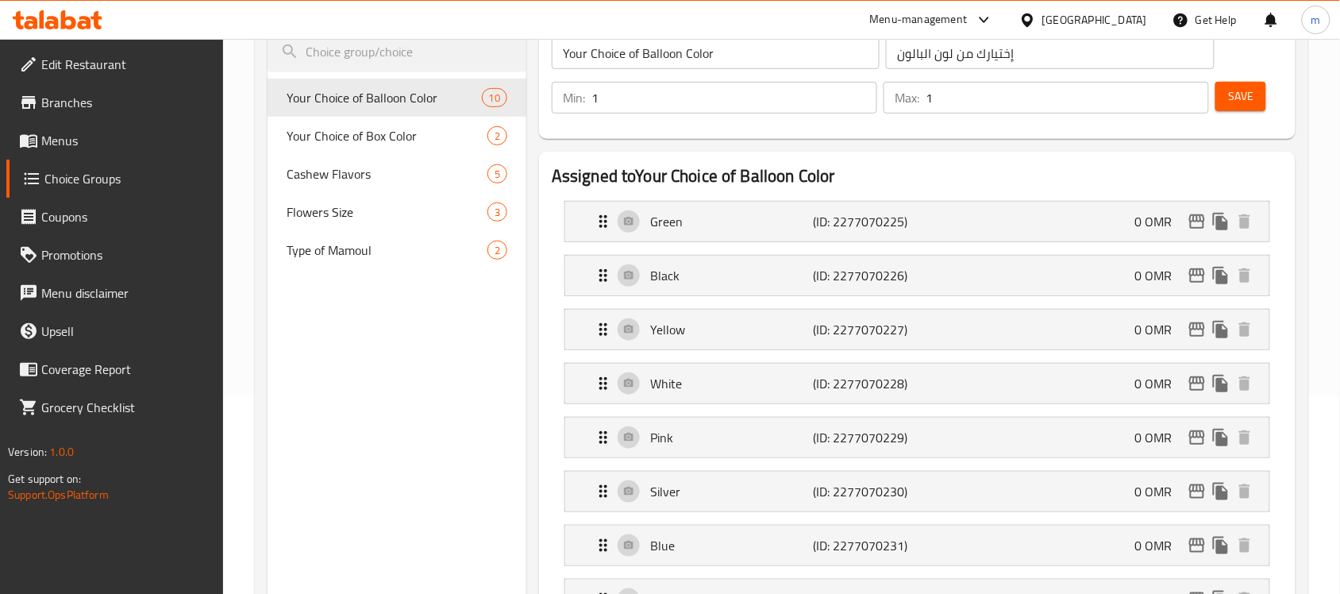
click at [77, 21] on icon at bounding box center [58, 19] width 90 height 19
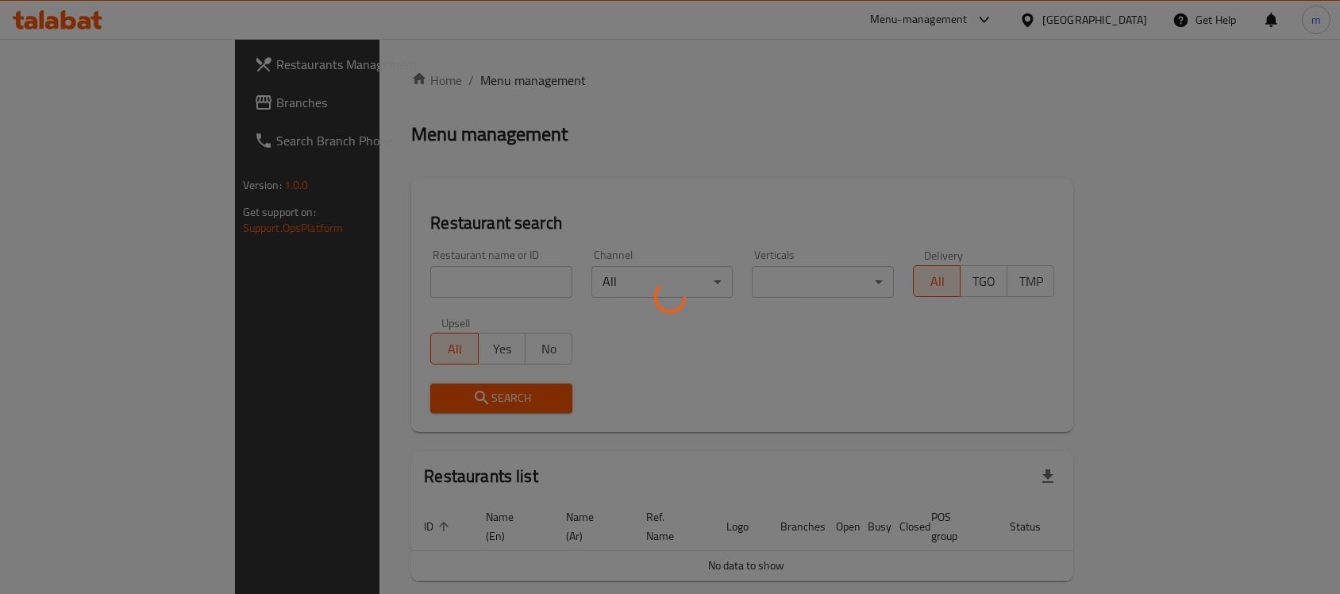
scroll to position [40, 0]
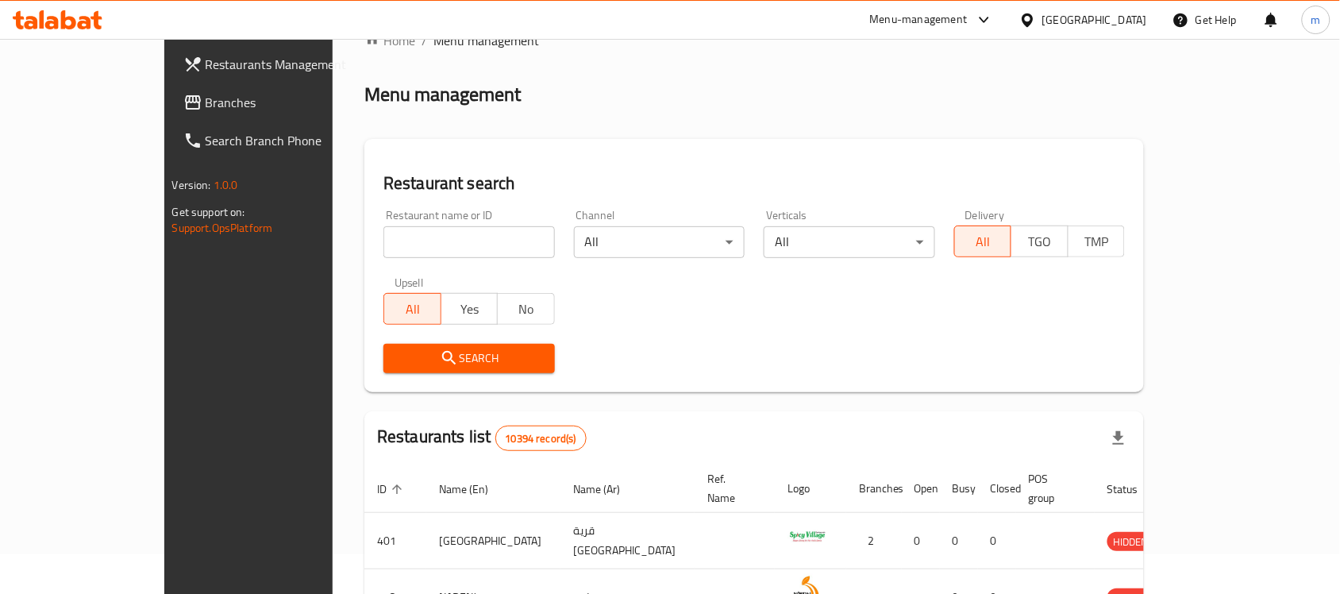
click at [206, 103] on span "Branches" at bounding box center [291, 102] width 170 height 19
